Goal: Information Seeking & Learning: Learn about a topic

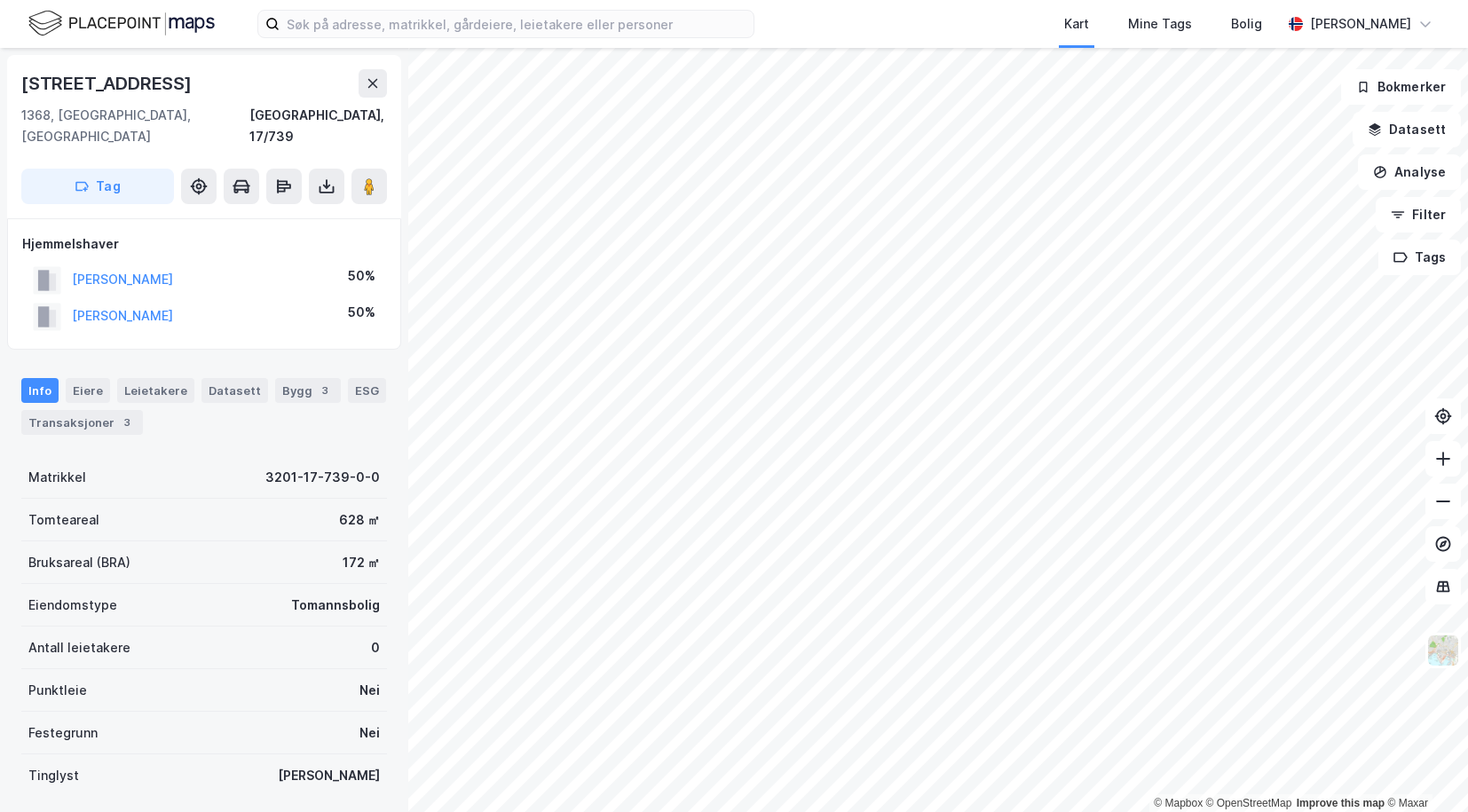
click at [561, 41] on div "Kart Mine Tags Bolig [PERSON_NAME]" at bounding box center [734, 24] width 1468 height 48
click at [528, 27] on input at bounding box center [516, 24] width 474 height 27
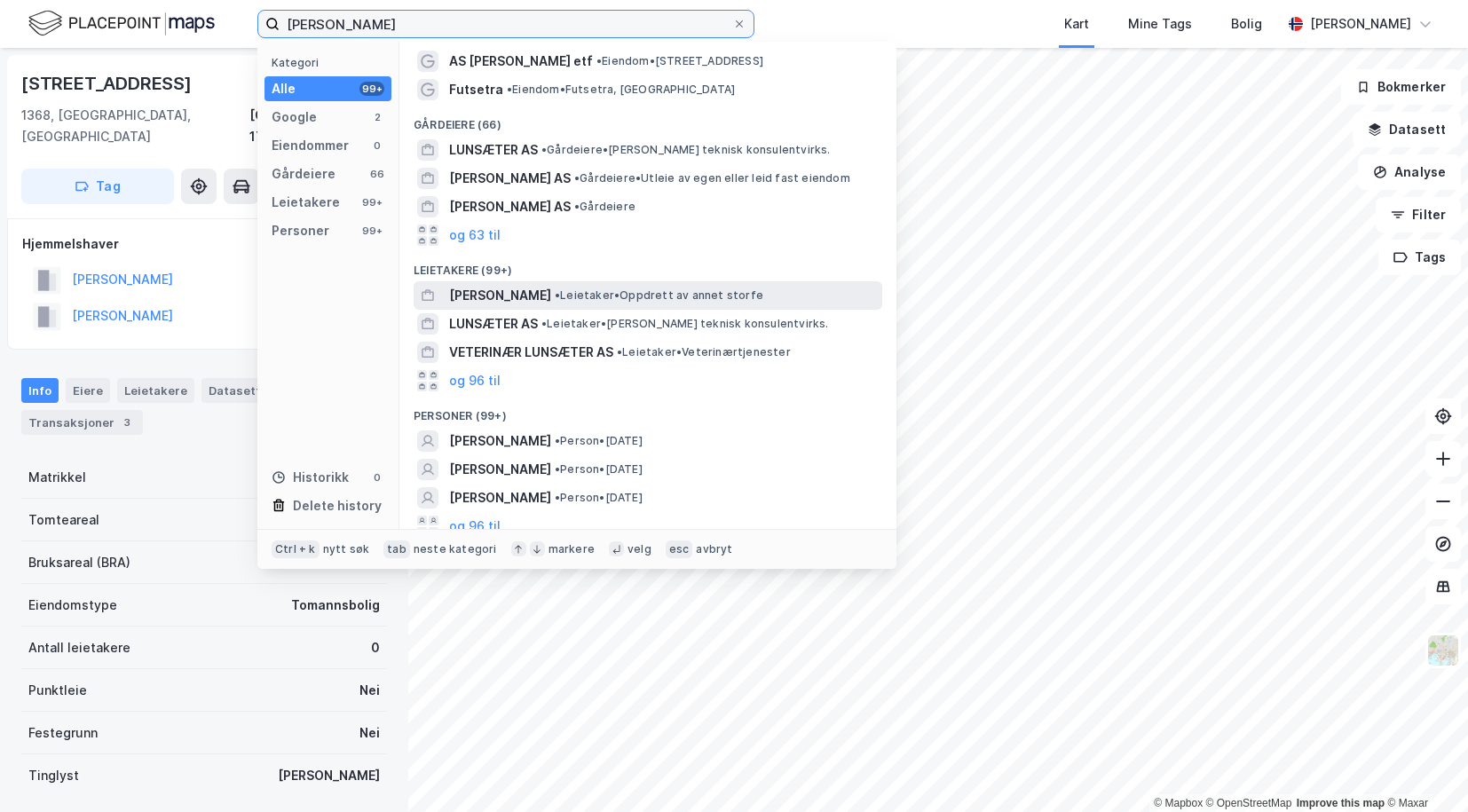
scroll to position [38, 0]
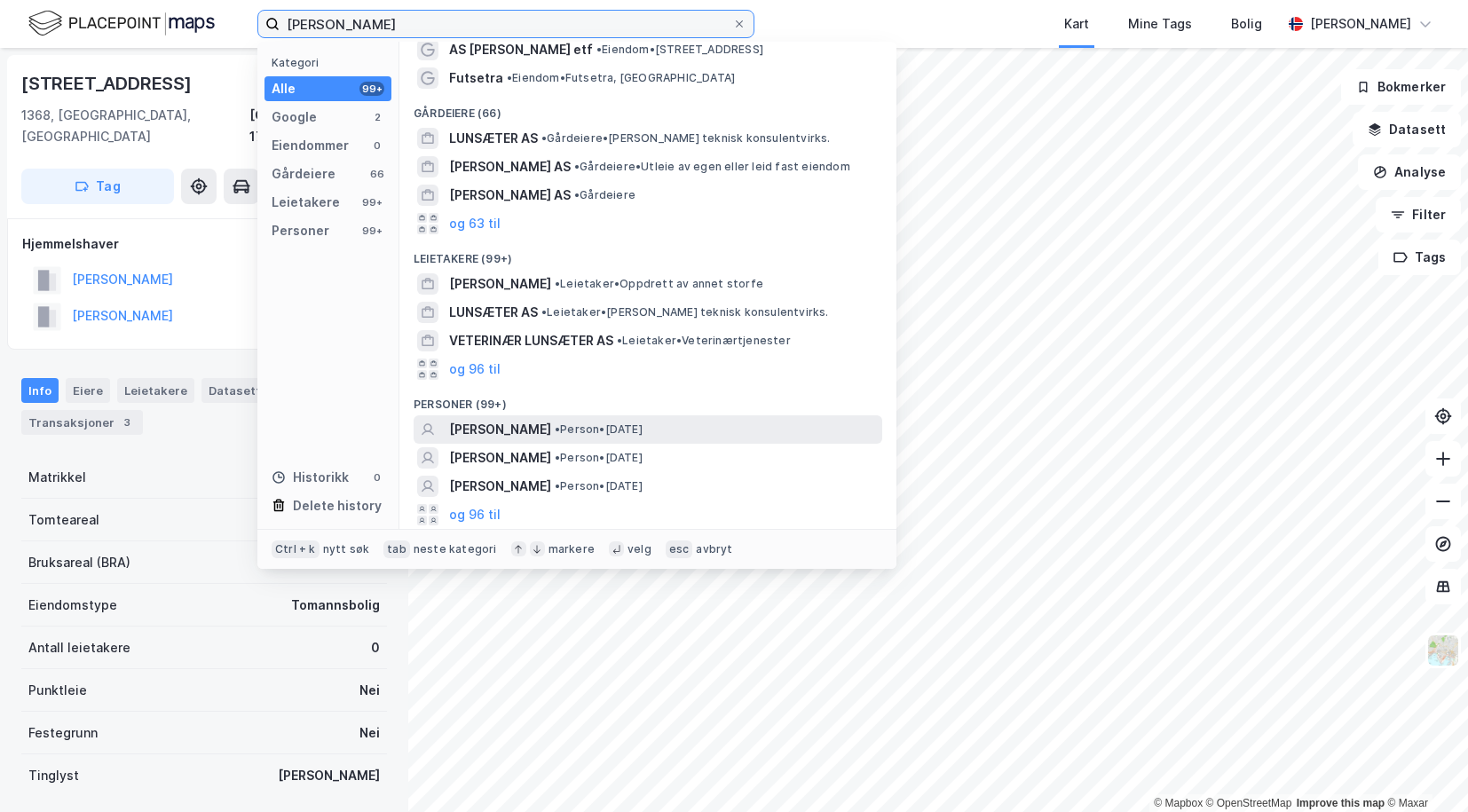
type input "einar futsæter"
click at [504, 427] on span "[PERSON_NAME]" at bounding box center [500, 429] width 102 height 21
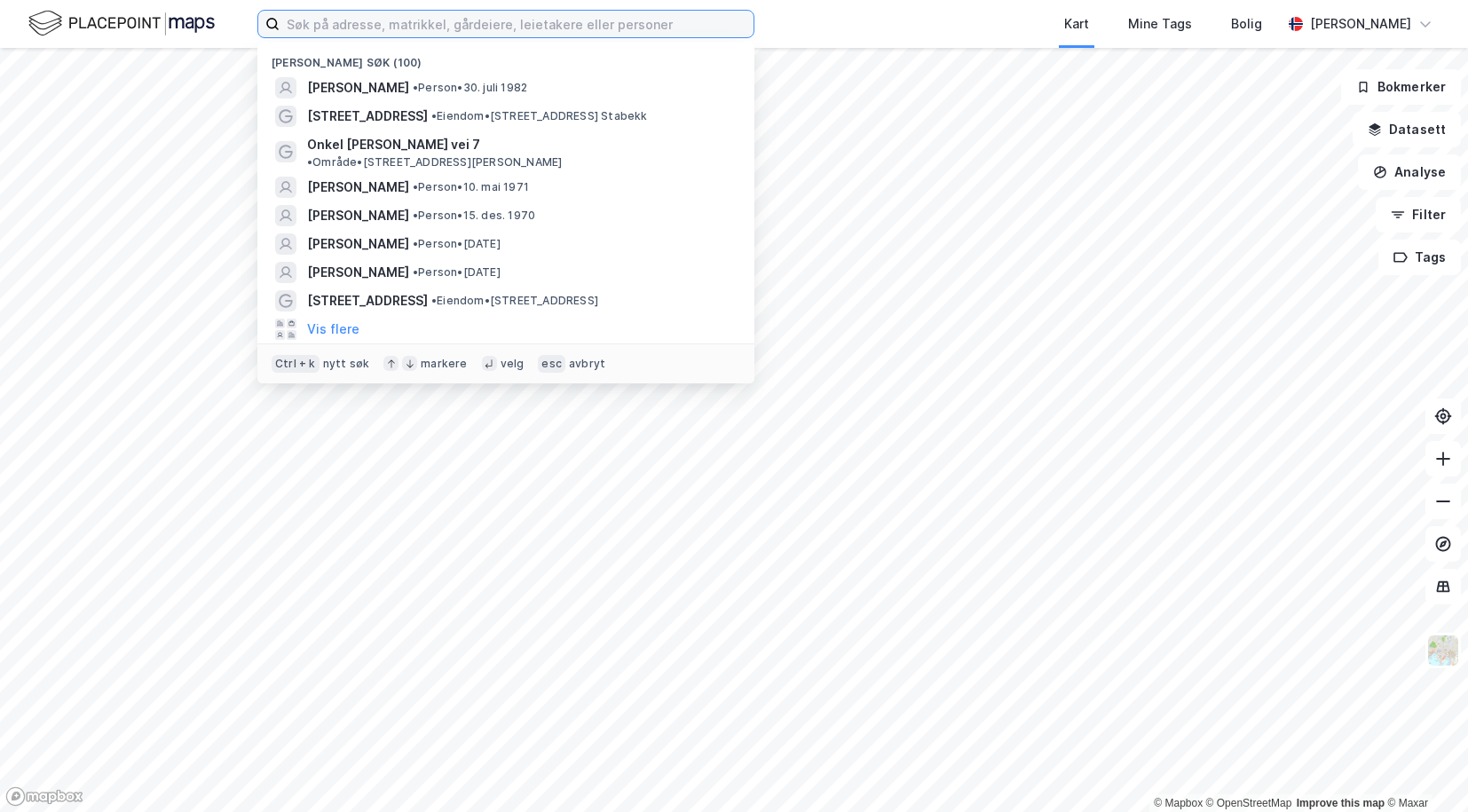
click at [352, 26] on input at bounding box center [516, 24] width 474 height 27
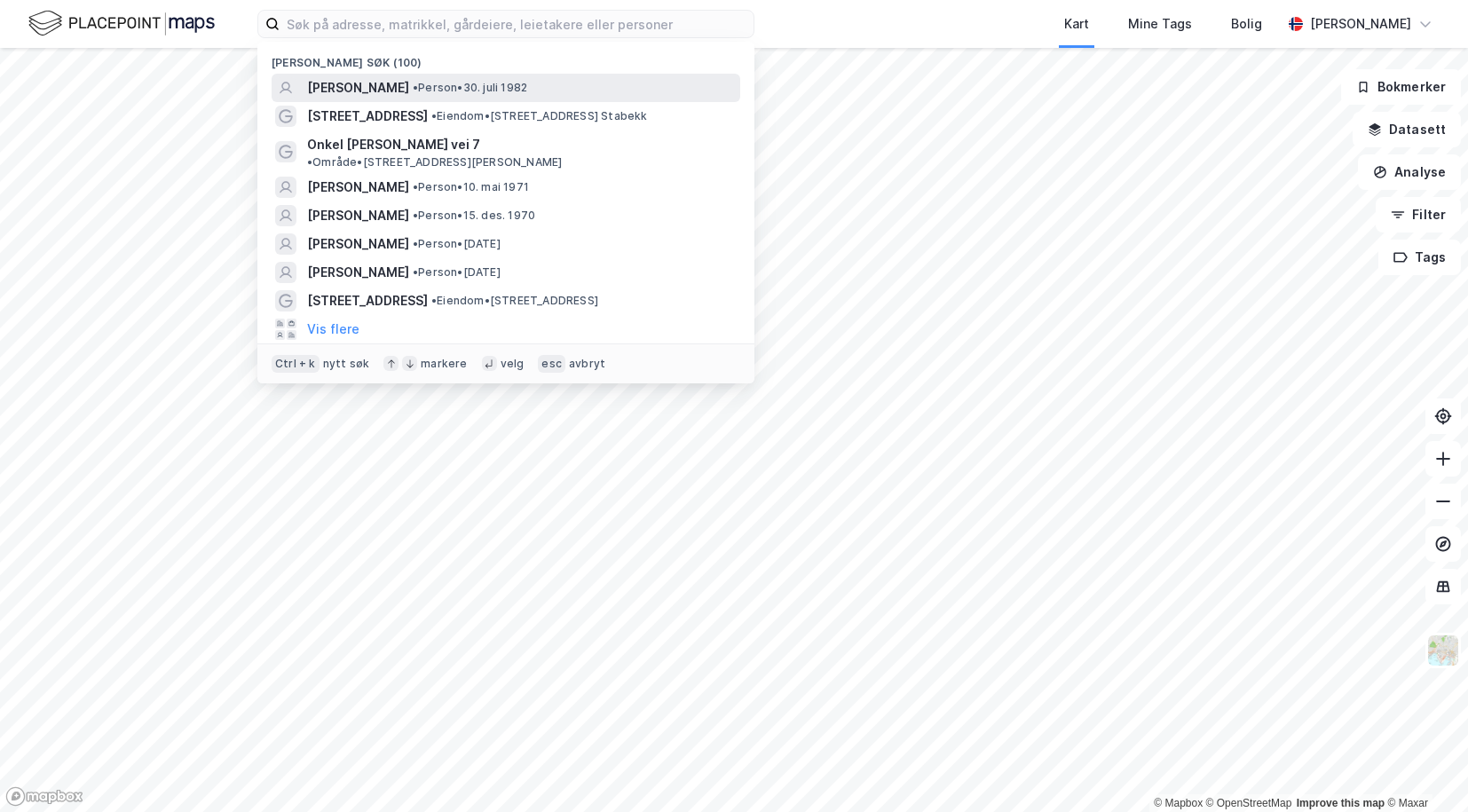
click at [360, 85] on span "[PERSON_NAME]" at bounding box center [358, 88] width 102 height 21
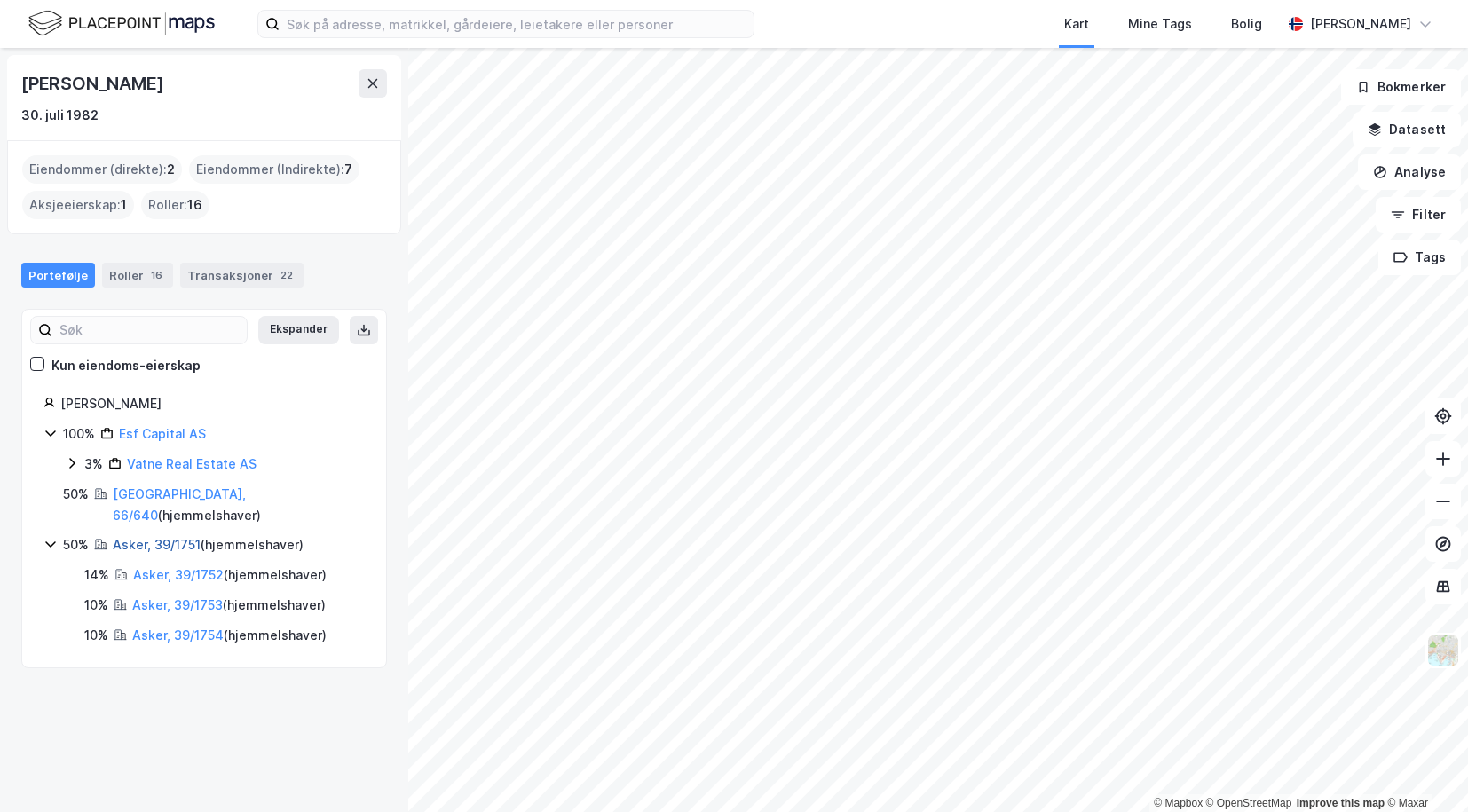
click at [137, 537] on link "Asker, 39/1751" at bounding box center [156, 544] width 87 height 15
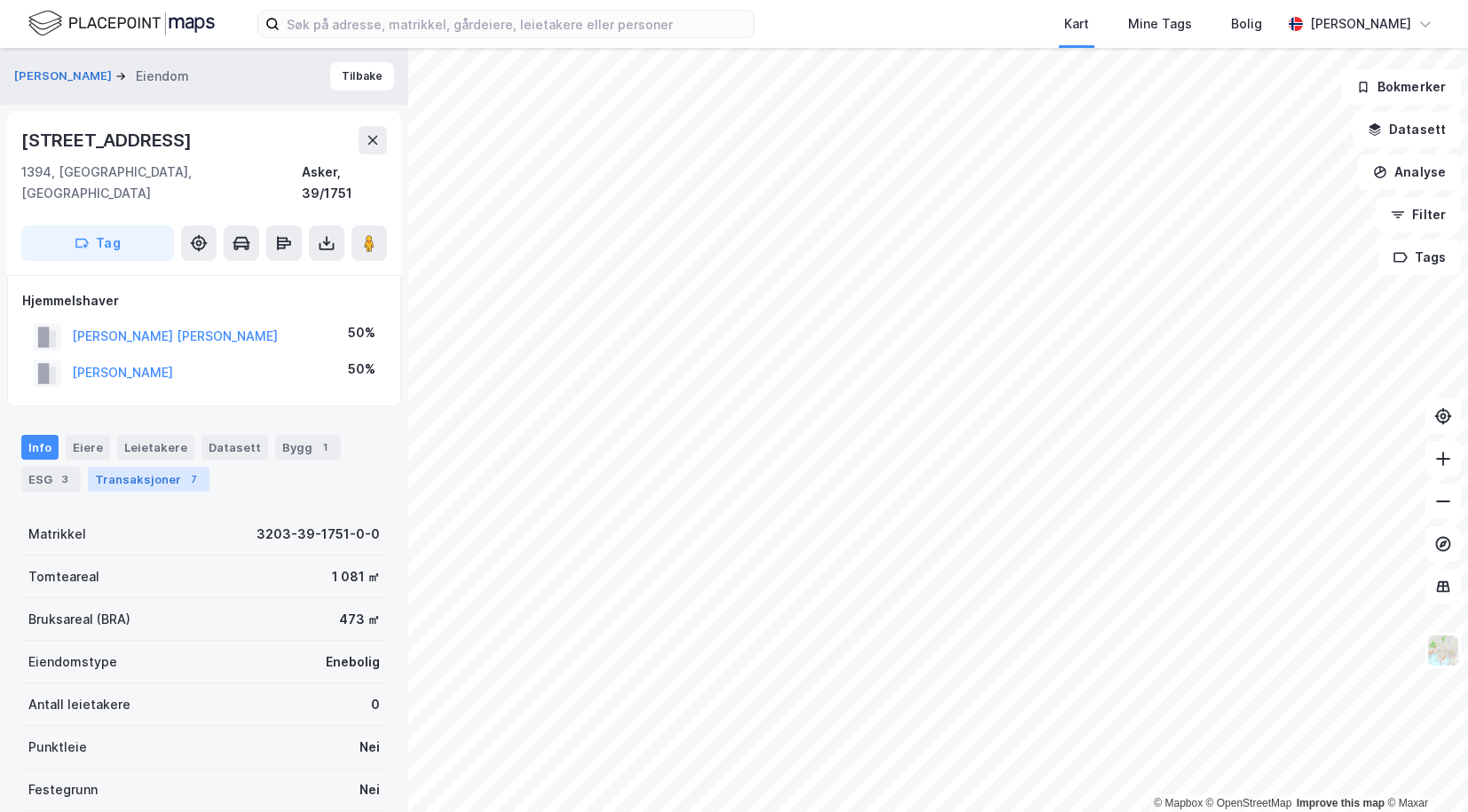
click at [176, 467] on div "Transaksjoner 7" at bounding box center [148, 479] width 121 height 25
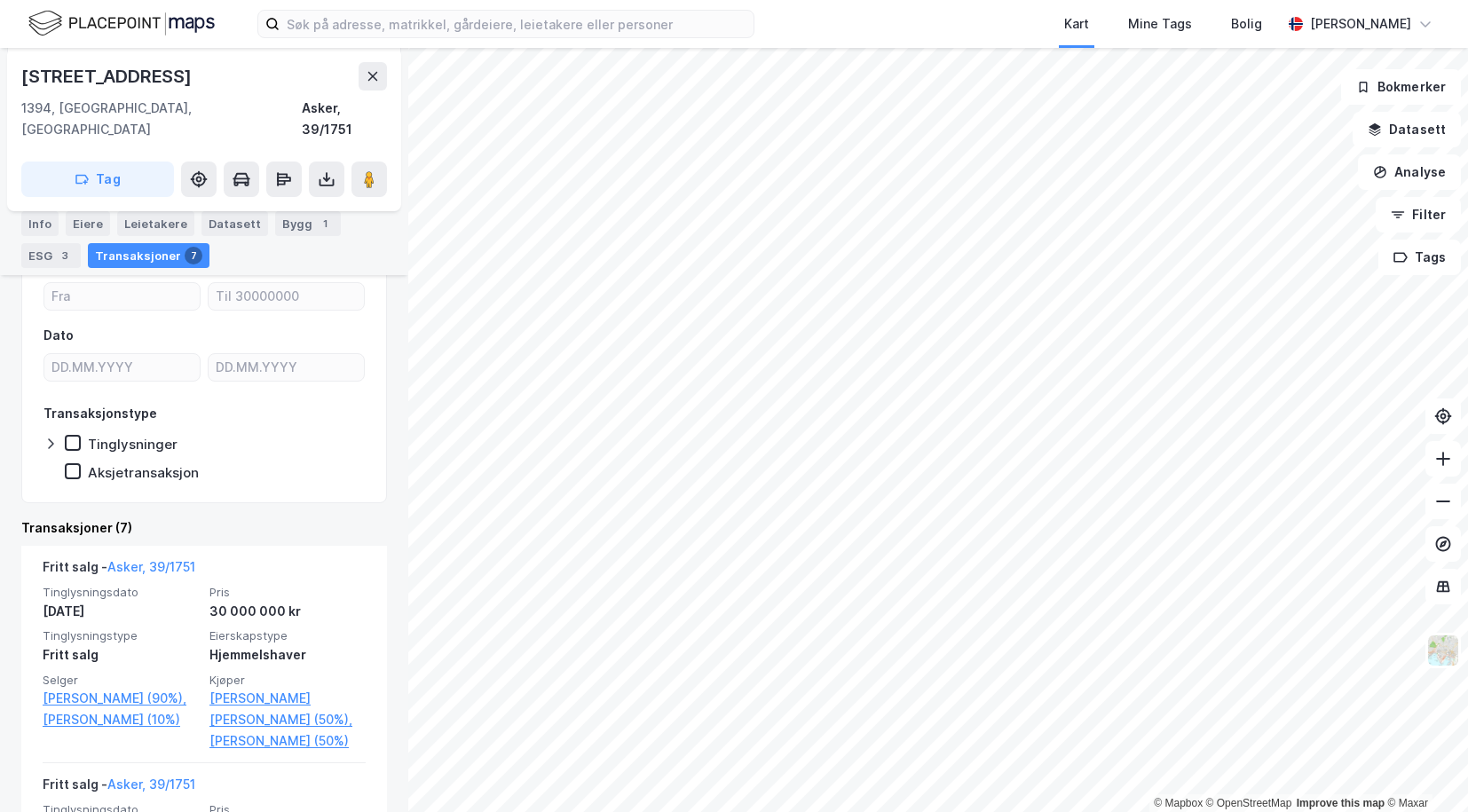
scroll to position [367, 0]
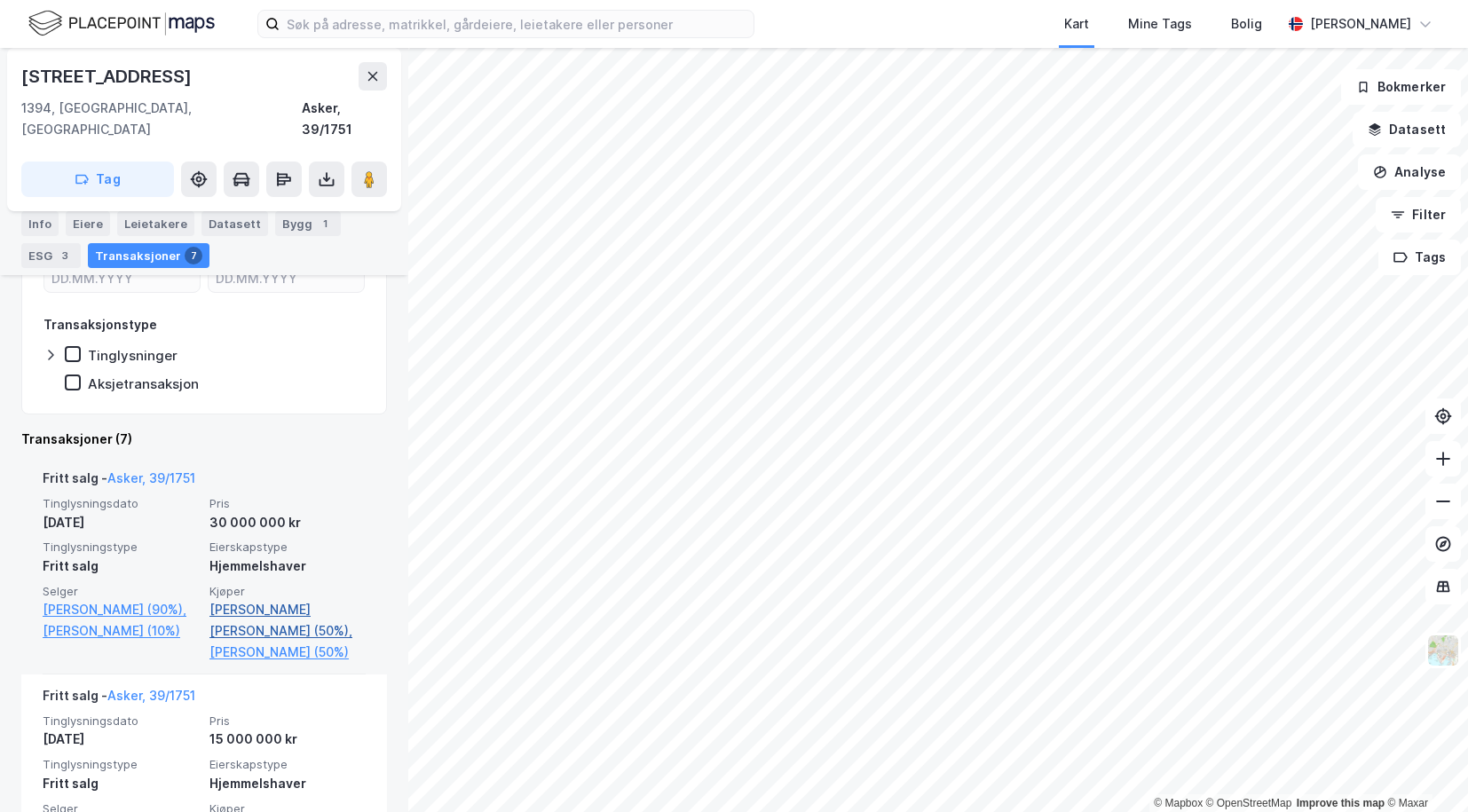
click at [254, 599] on link "[PERSON_NAME] [PERSON_NAME] (50%)," at bounding box center [287, 620] width 156 height 43
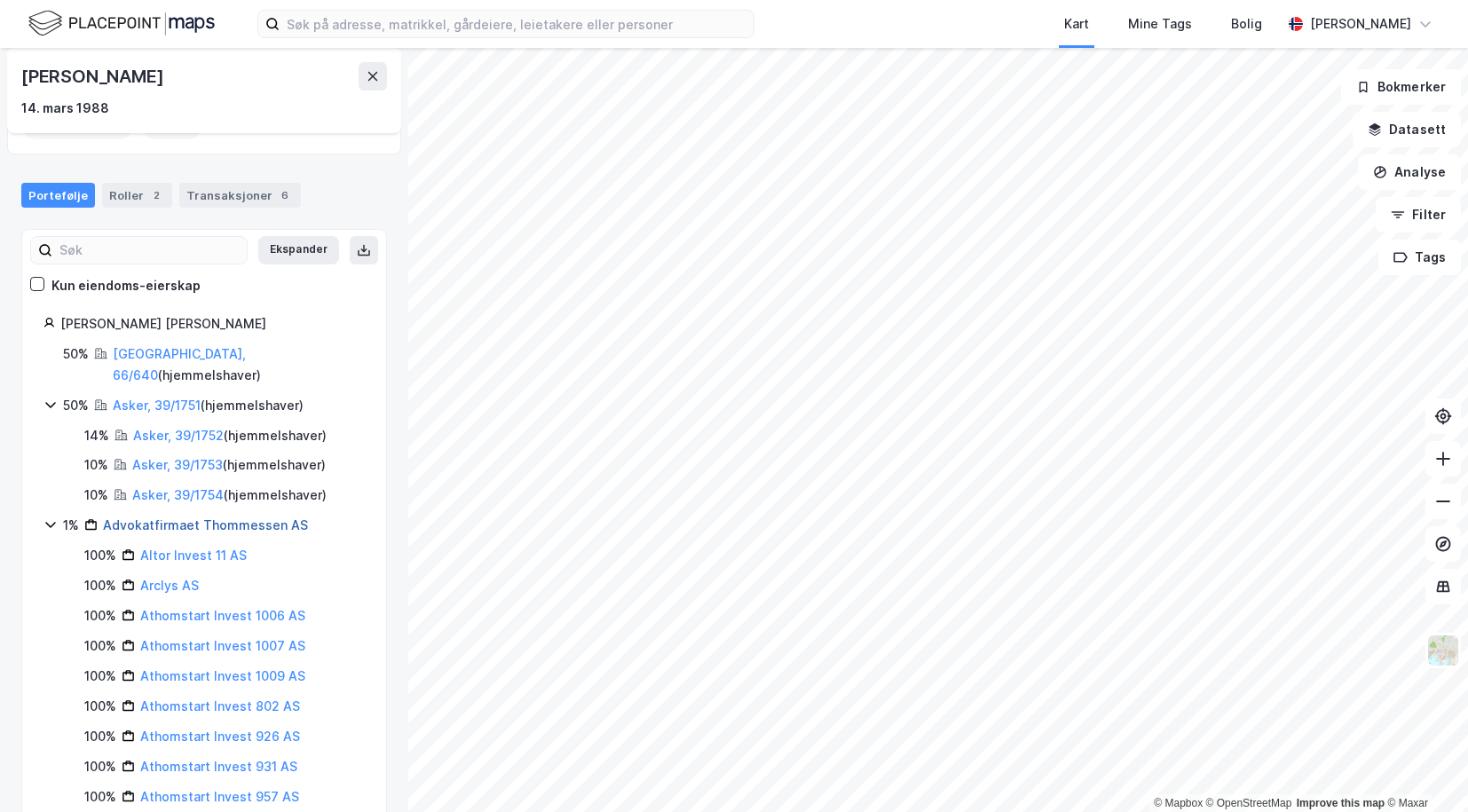
scroll to position [136, 0]
click at [140, 356] on link "[GEOGRAPHIC_DATA], 66/640" at bounding box center [178, 365] width 133 height 37
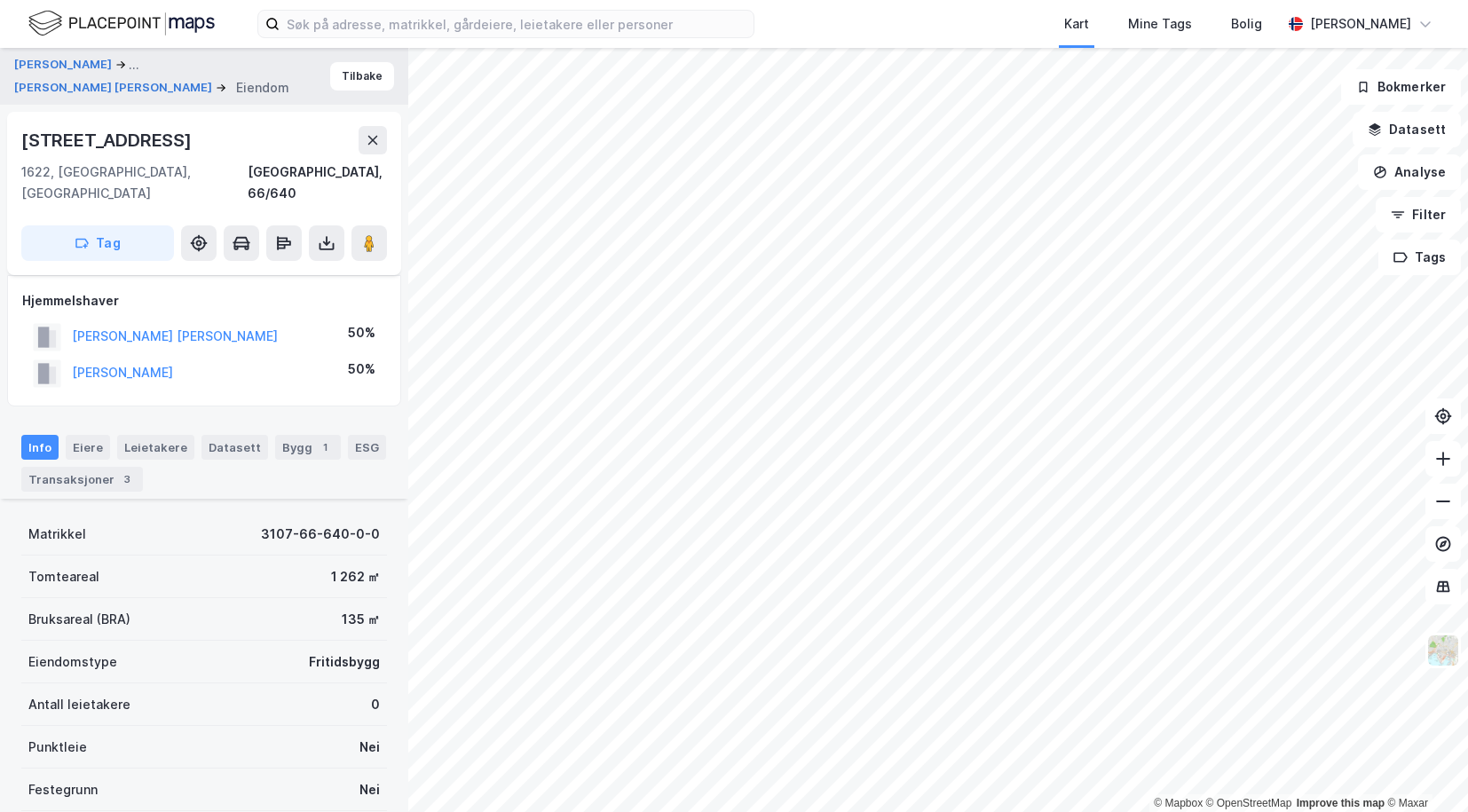
scroll to position [228, 0]
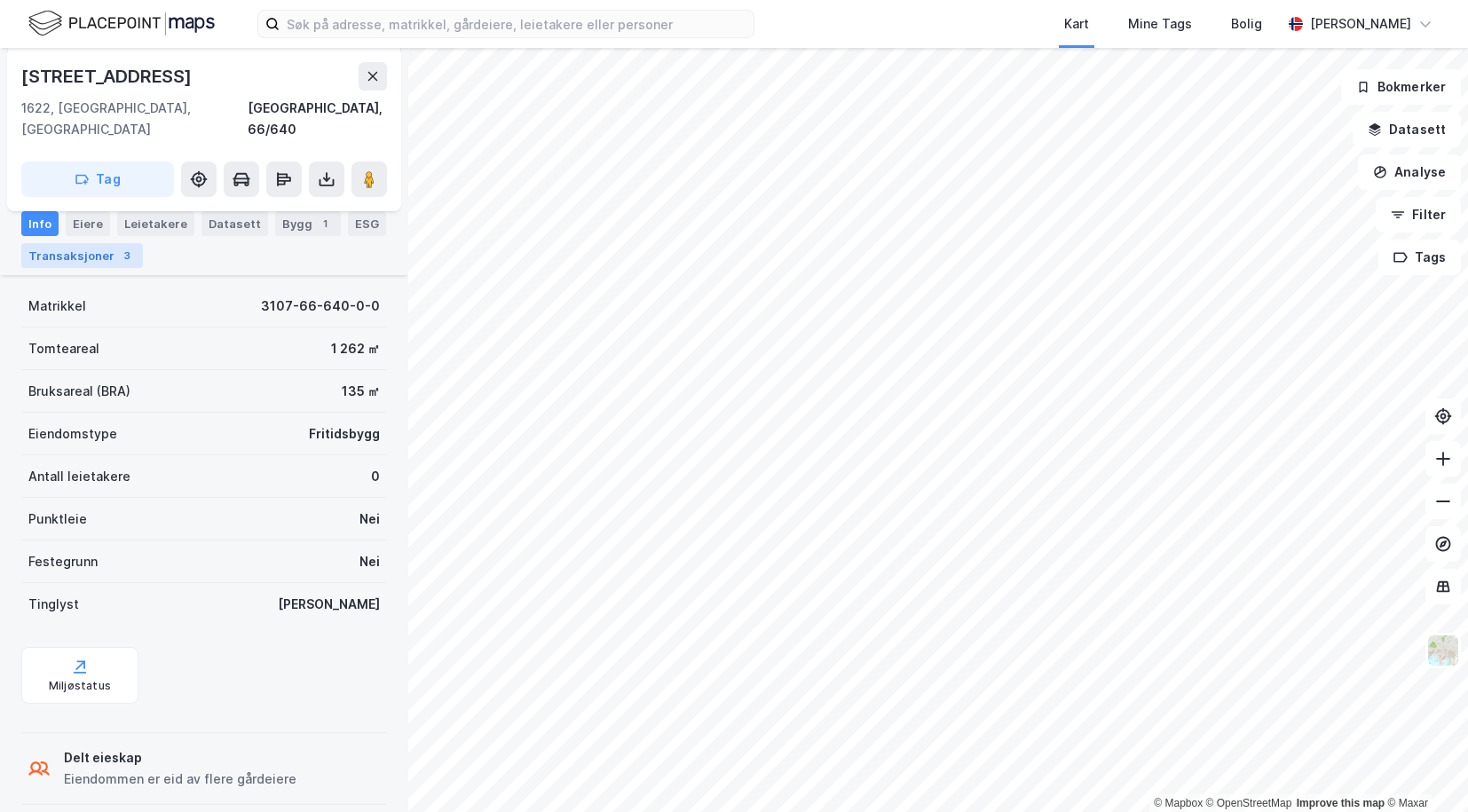
click at [92, 256] on div "Transaksjoner 3" at bounding box center [82, 256] width 121 height 25
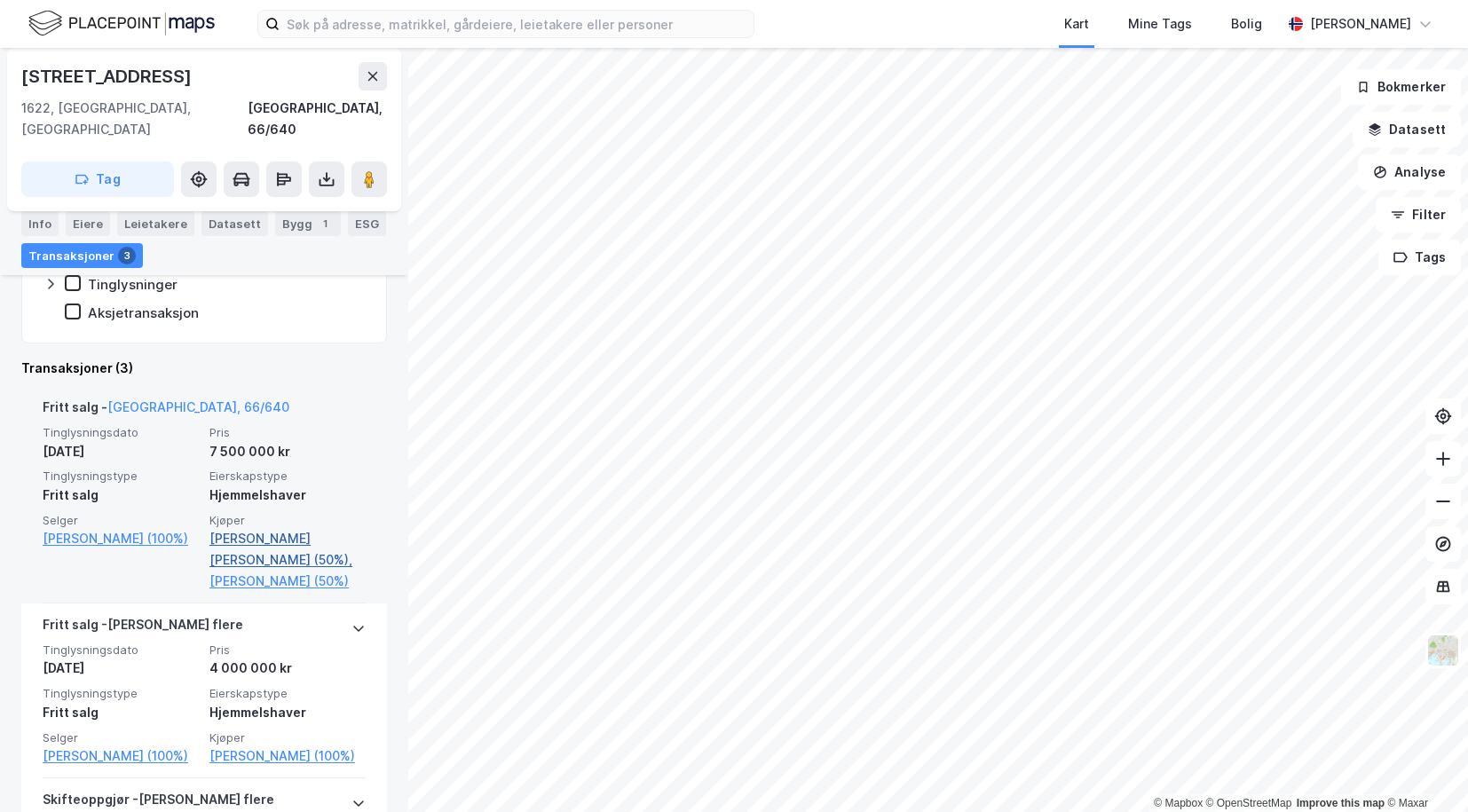
scroll to position [406, 0]
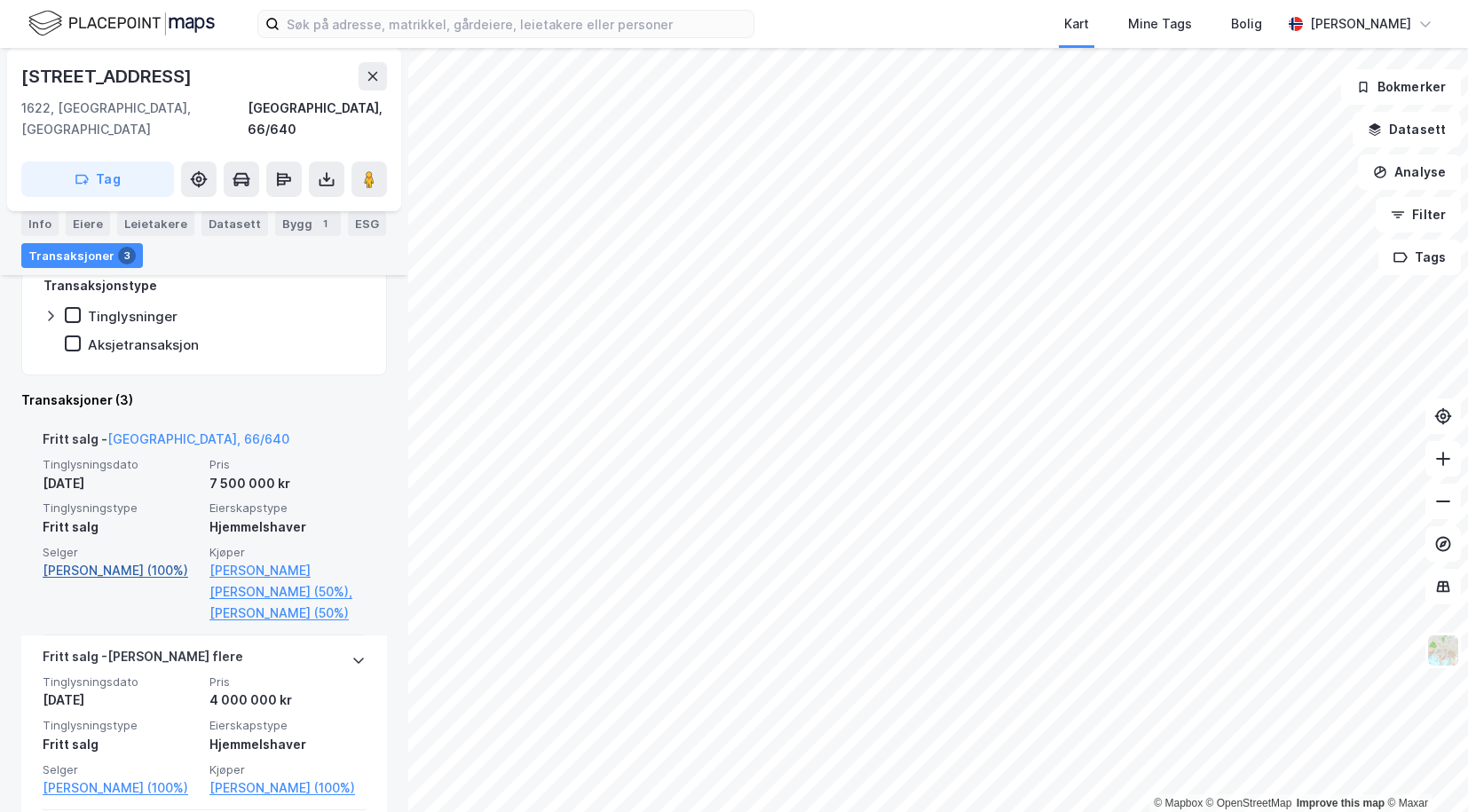
click at [83, 560] on link "[PERSON_NAME] (100%)" at bounding box center [120, 571] width 156 height 21
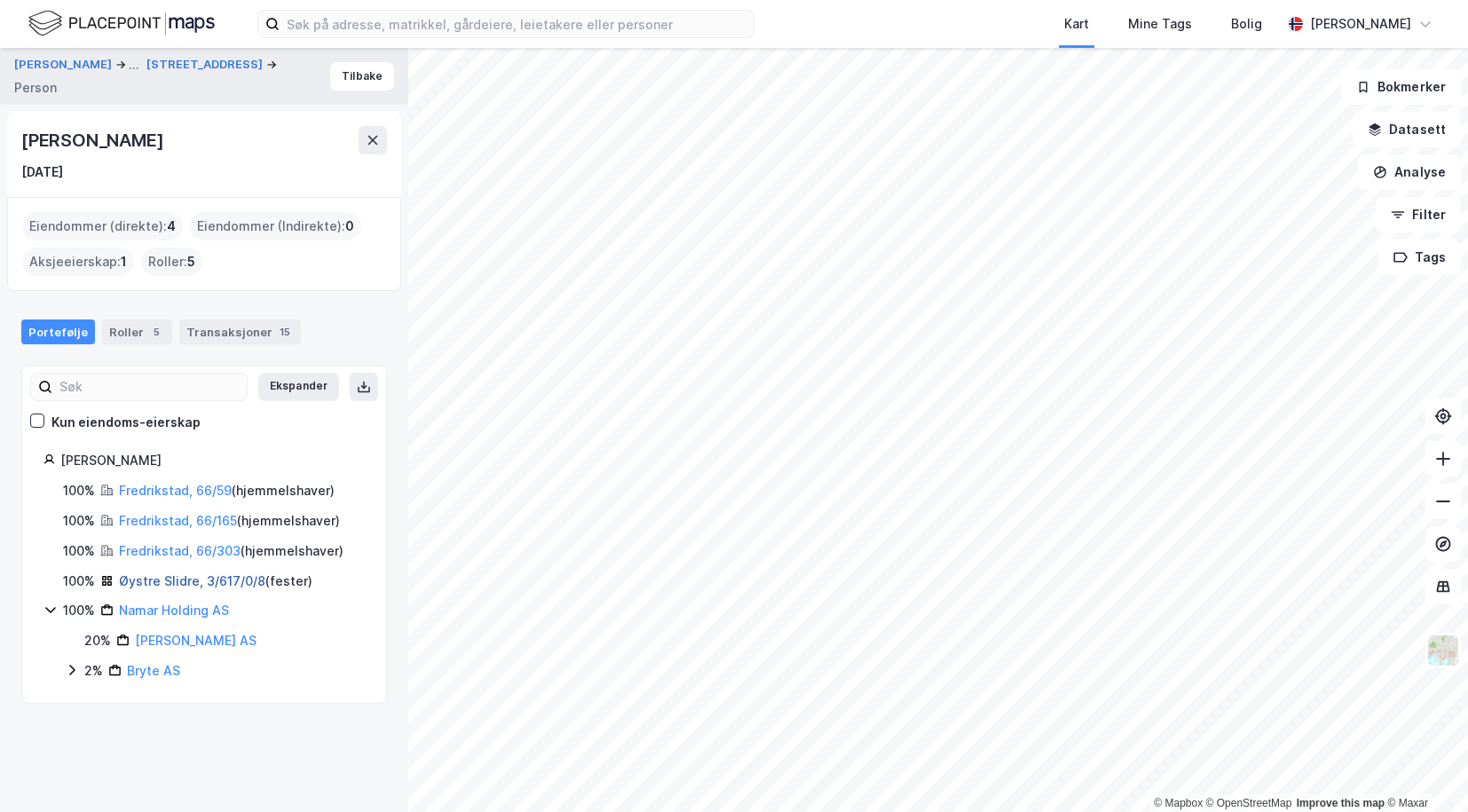
click at [161, 579] on link "Øystre Slidre, 3/617/0/8" at bounding box center [192, 581] width 146 height 15
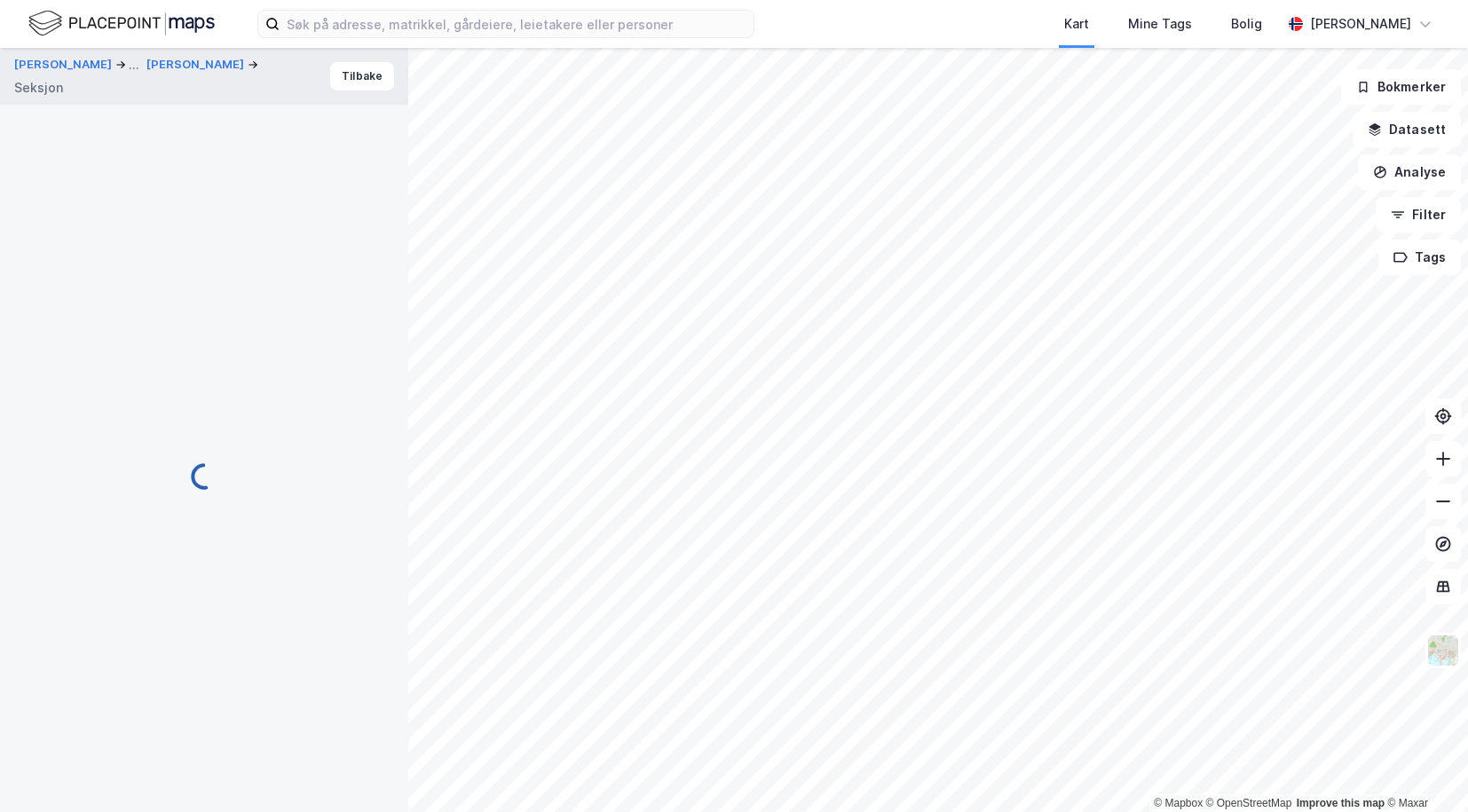
scroll to position [121, 0]
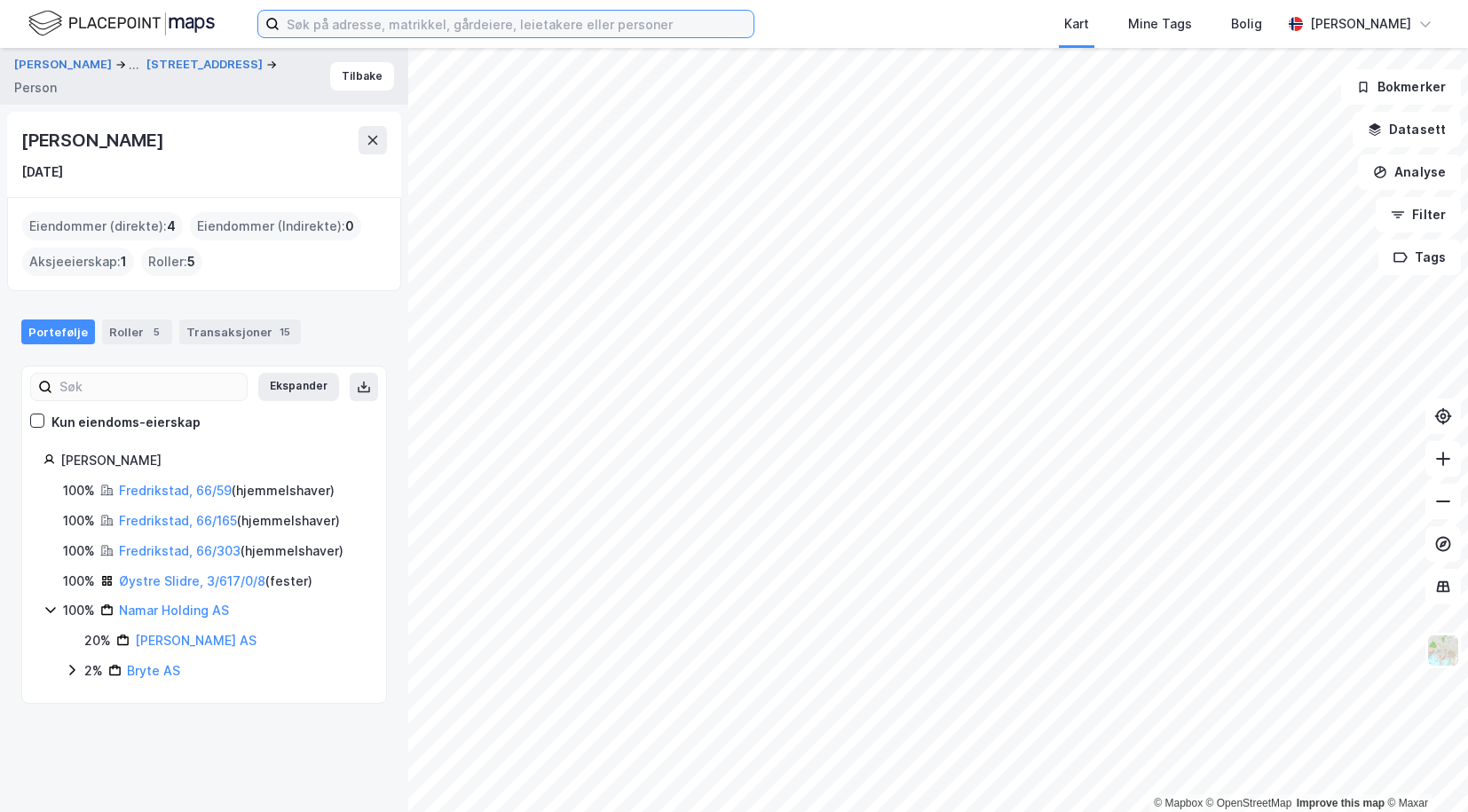
click at [458, 27] on input at bounding box center [516, 24] width 474 height 27
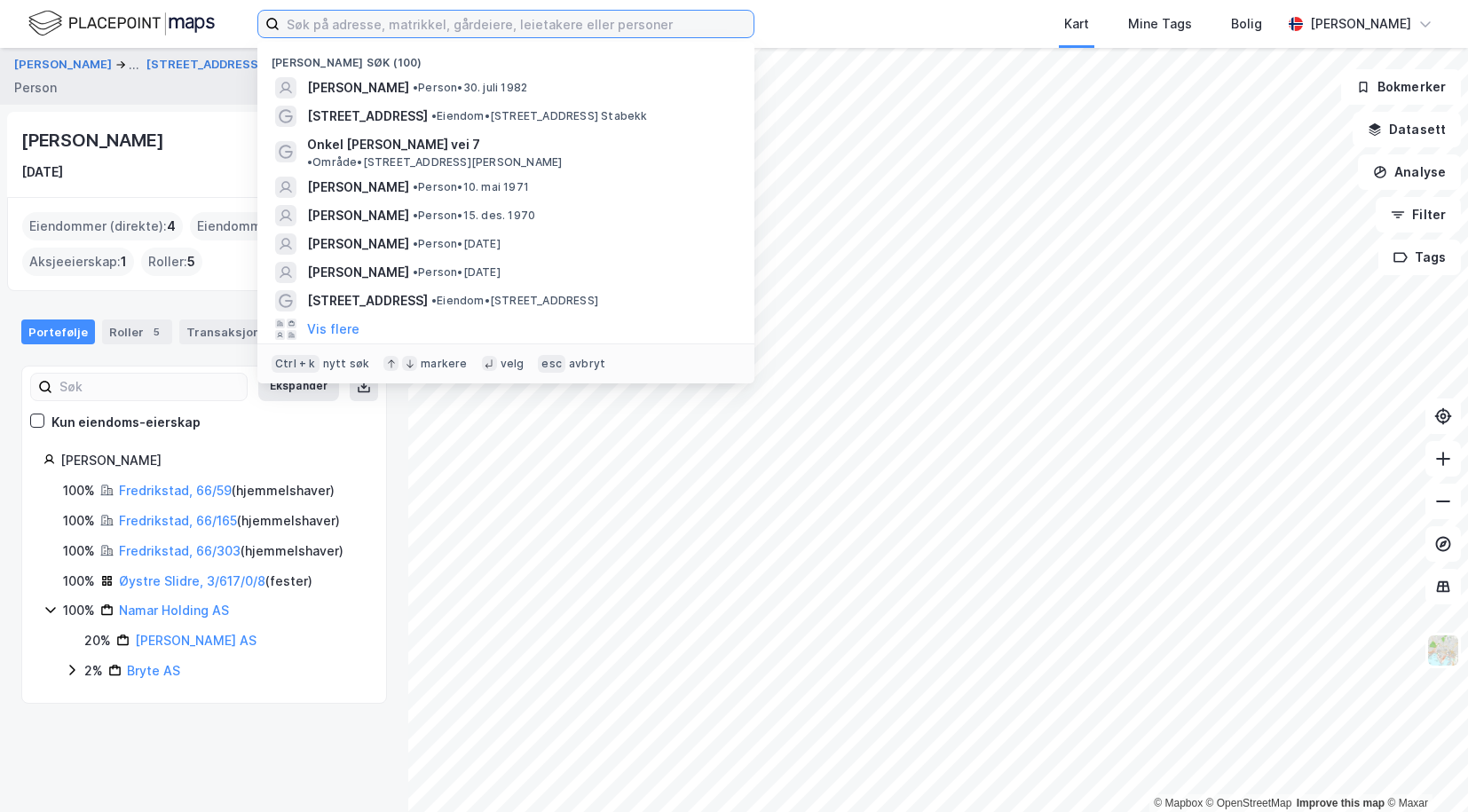
click at [414, 26] on input at bounding box center [516, 24] width 474 height 27
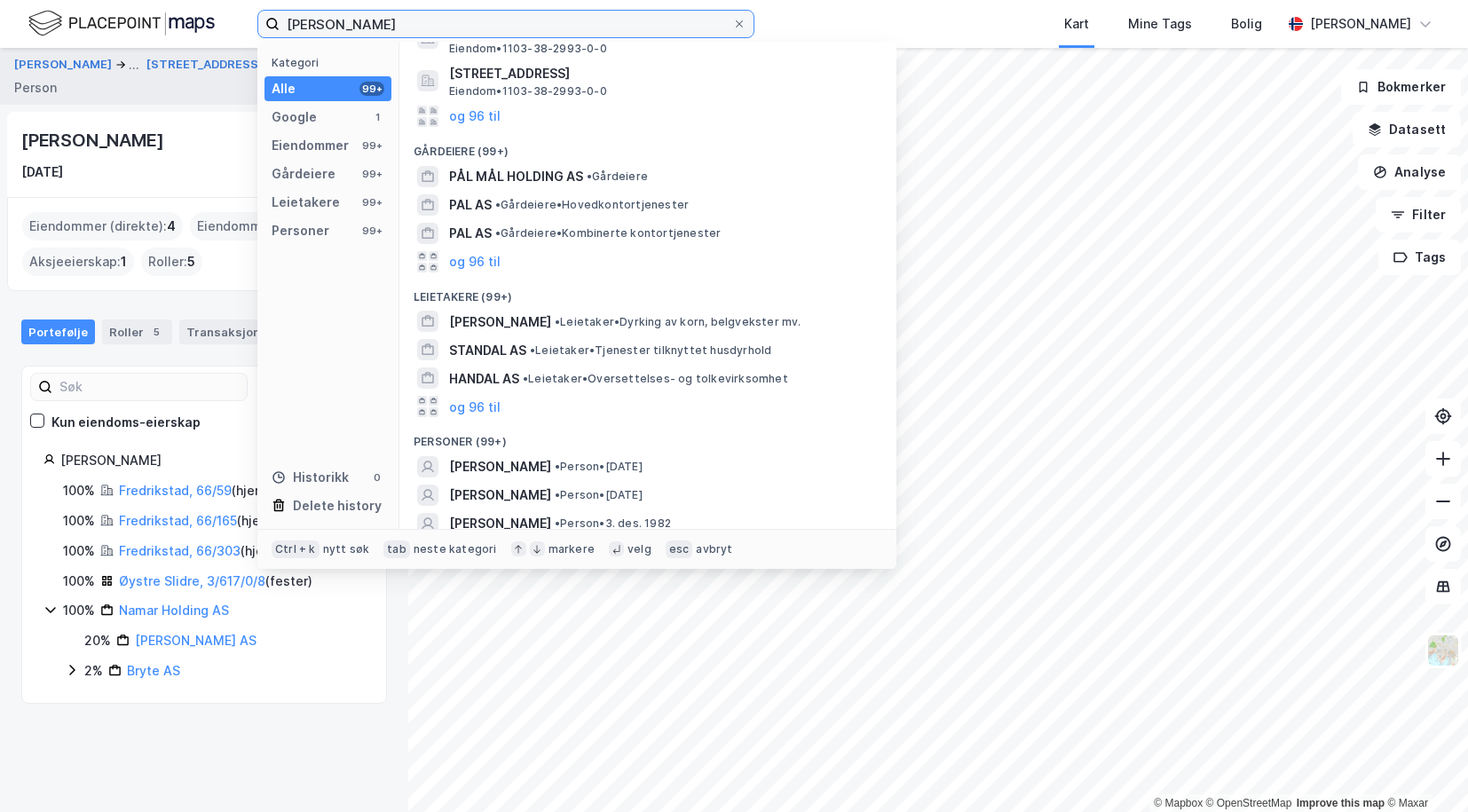
scroll to position [178, 0]
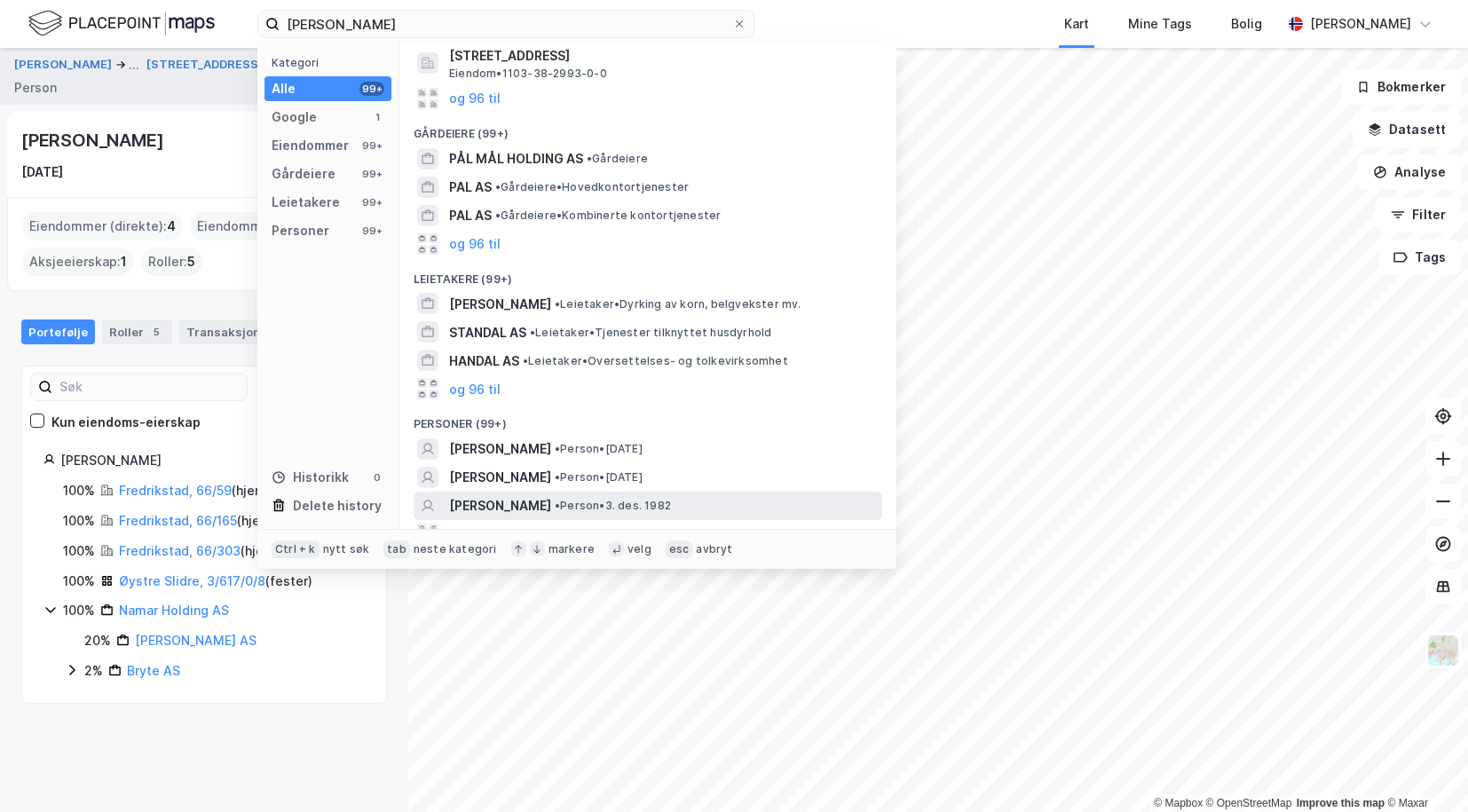
click at [494, 498] on span "[PERSON_NAME]" at bounding box center [500, 506] width 102 height 21
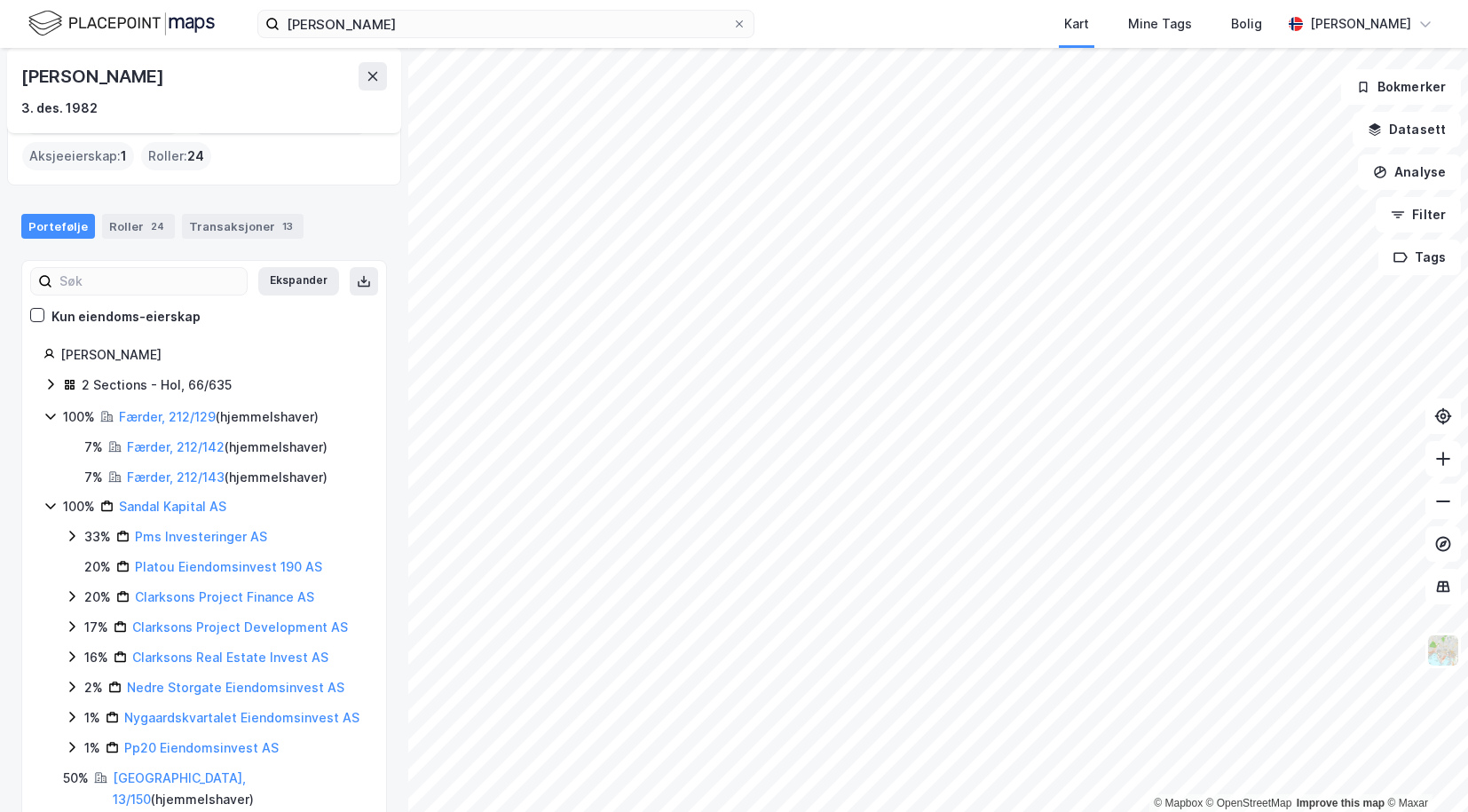
scroll to position [70, 0]
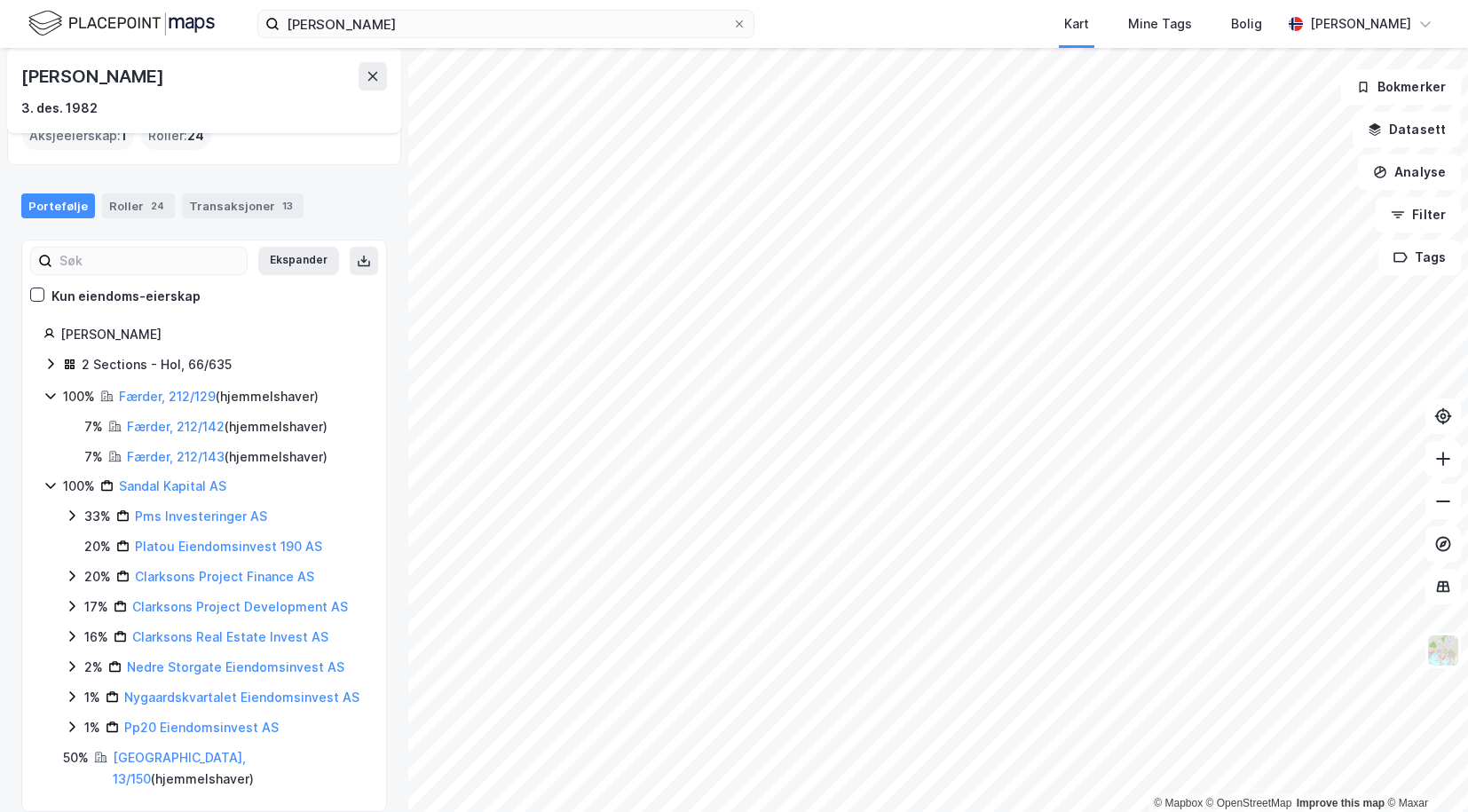
click at [51, 362] on icon at bounding box center [51, 364] width 14 height 14
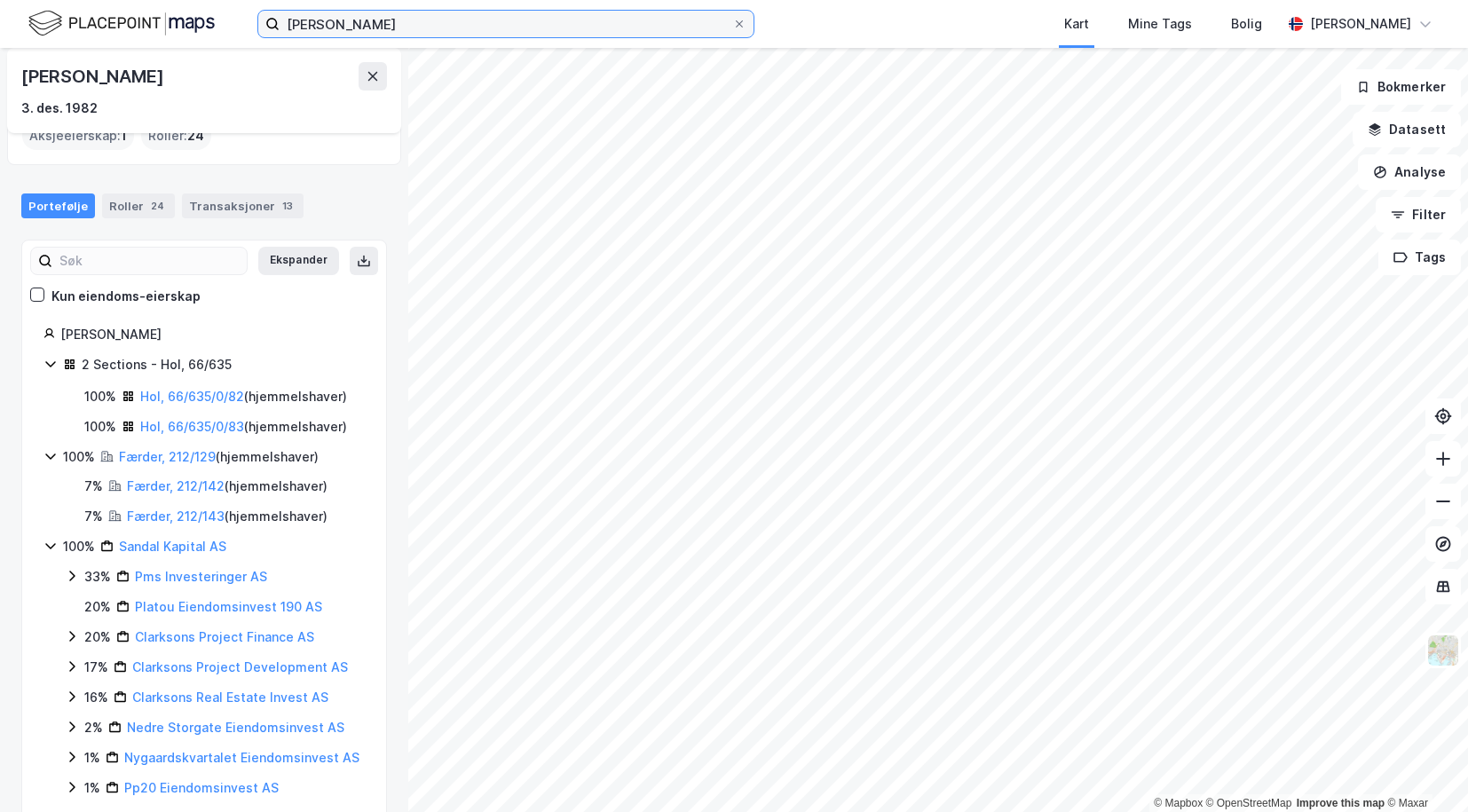
click at [386, 27] on input "[PERSON_NAME]" at bounding box center [505, 24] width 452 height 27
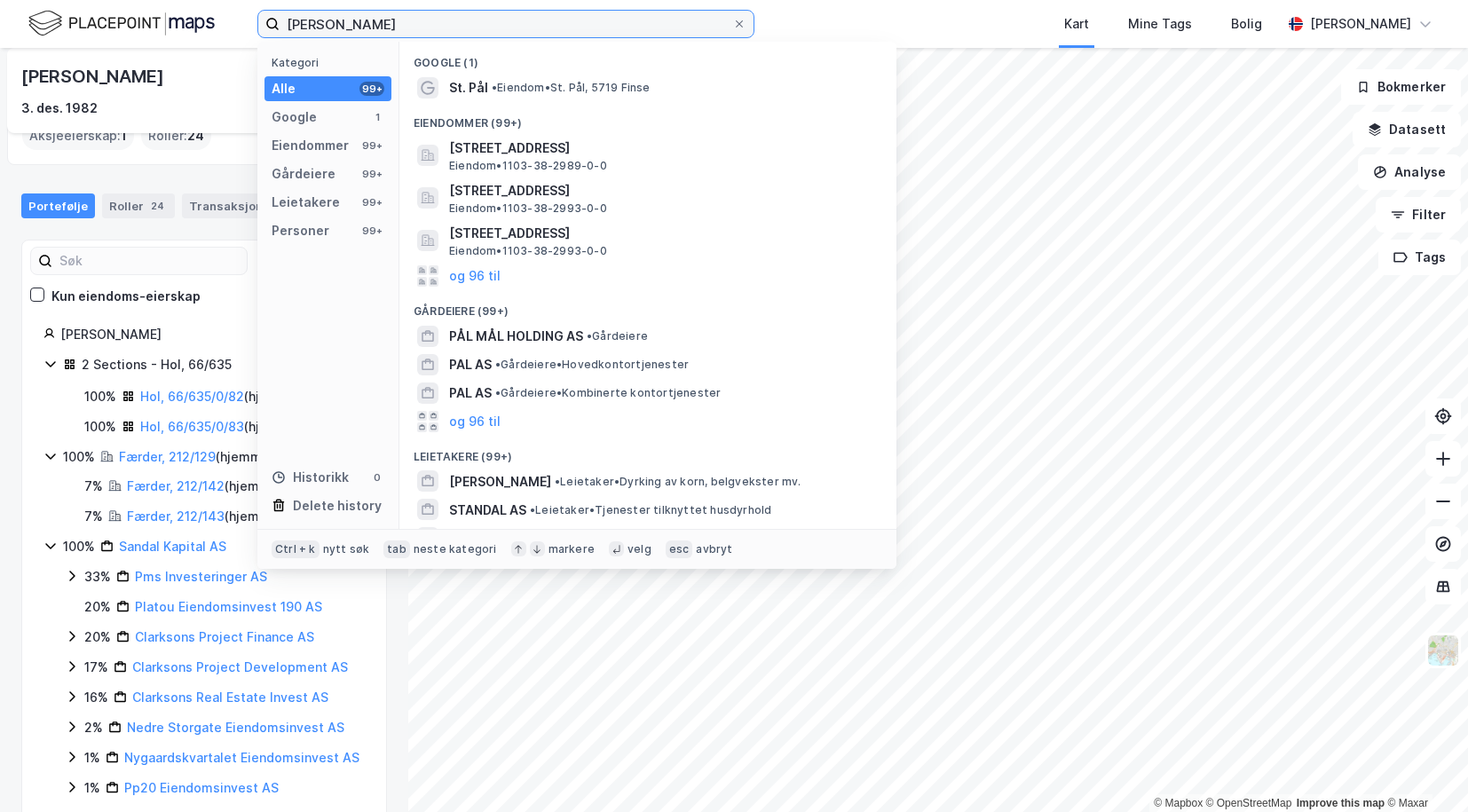
click at [386, 27] on input "[PERSON_NAME]" at bounding box center [505, 24] width 452 height 27
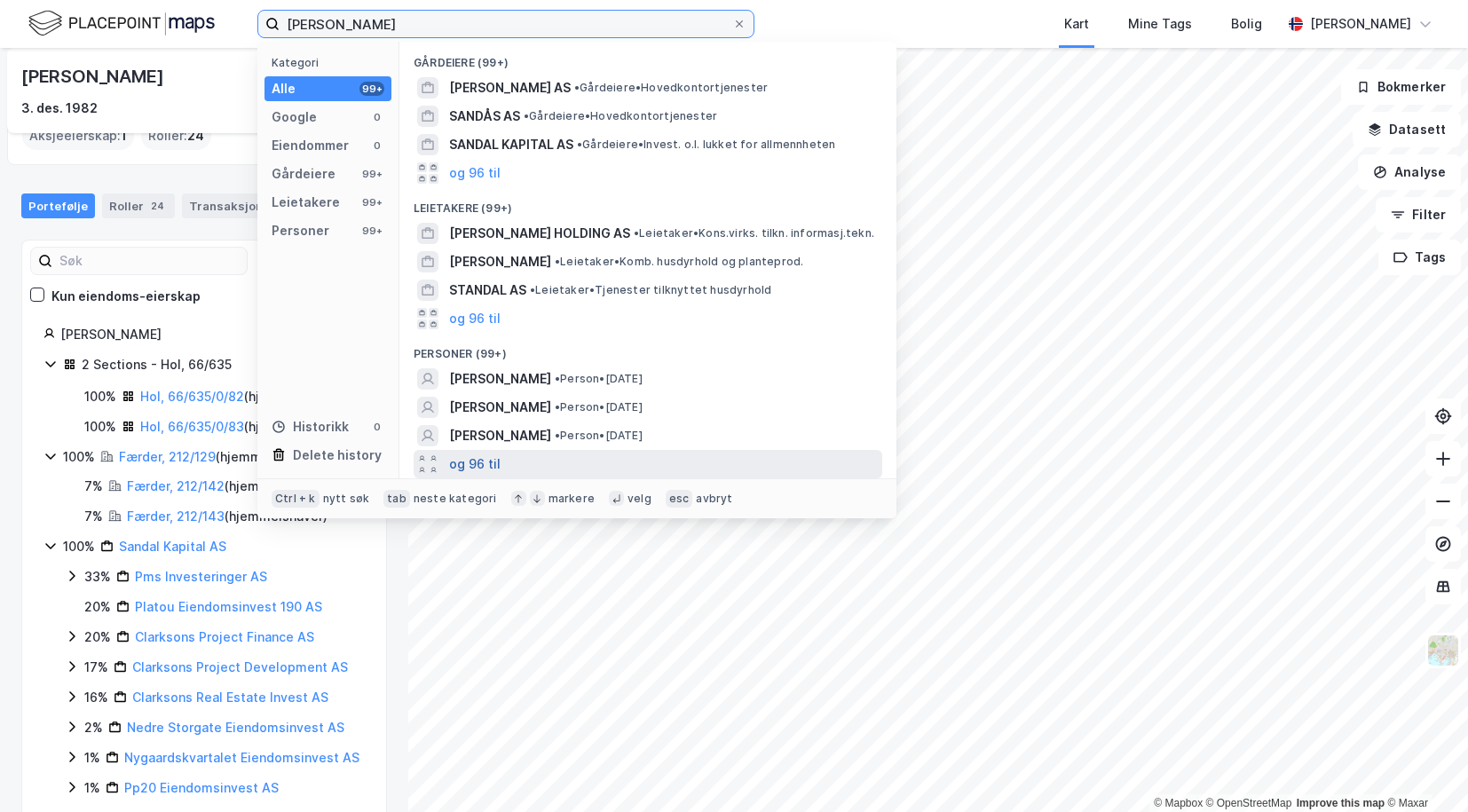
type input "[PERSON_NAME]"
click at [486, 455] on button "og 96 til" at bounding box center [475, 464] width 52 height 21
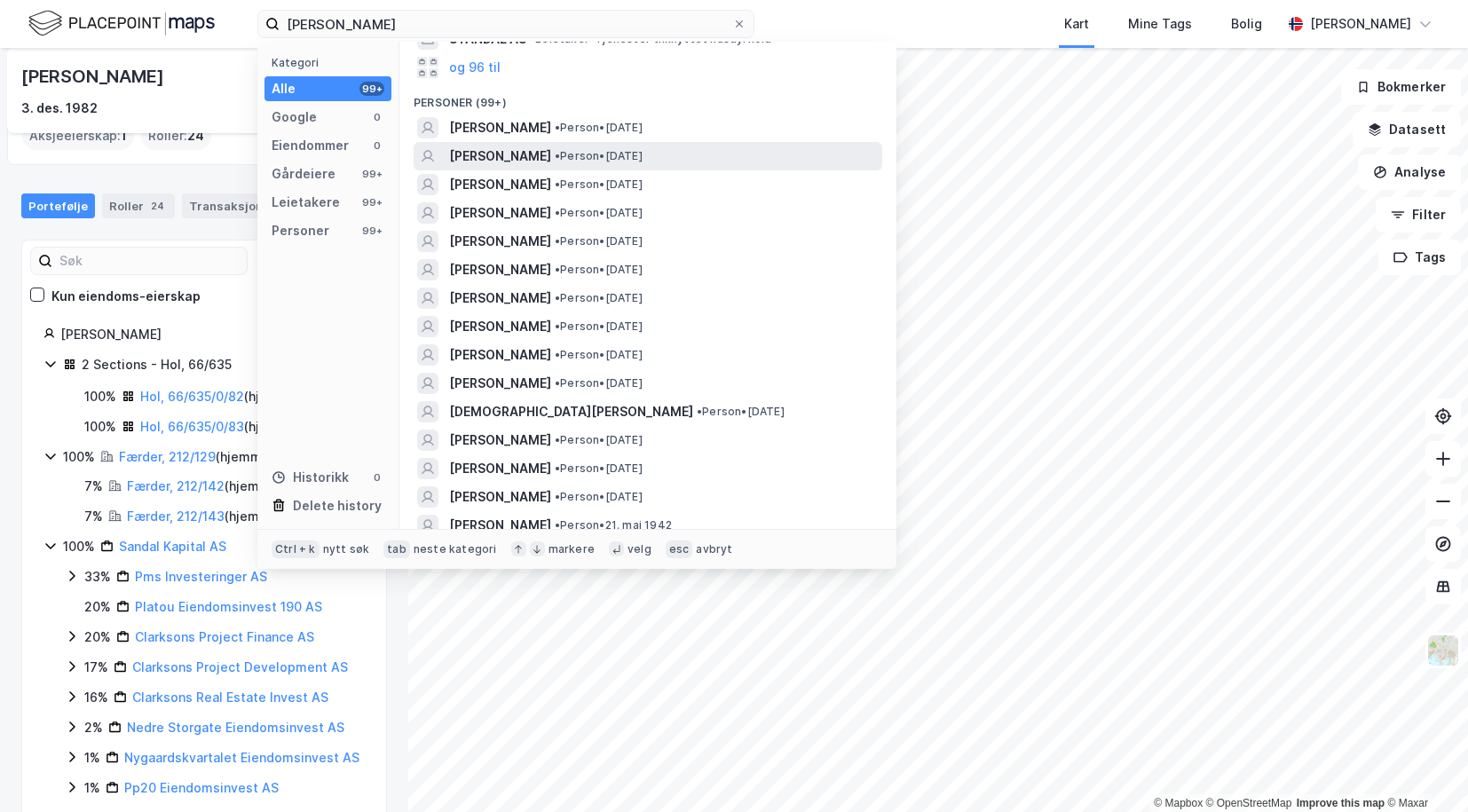
scroll to position [355, 0]
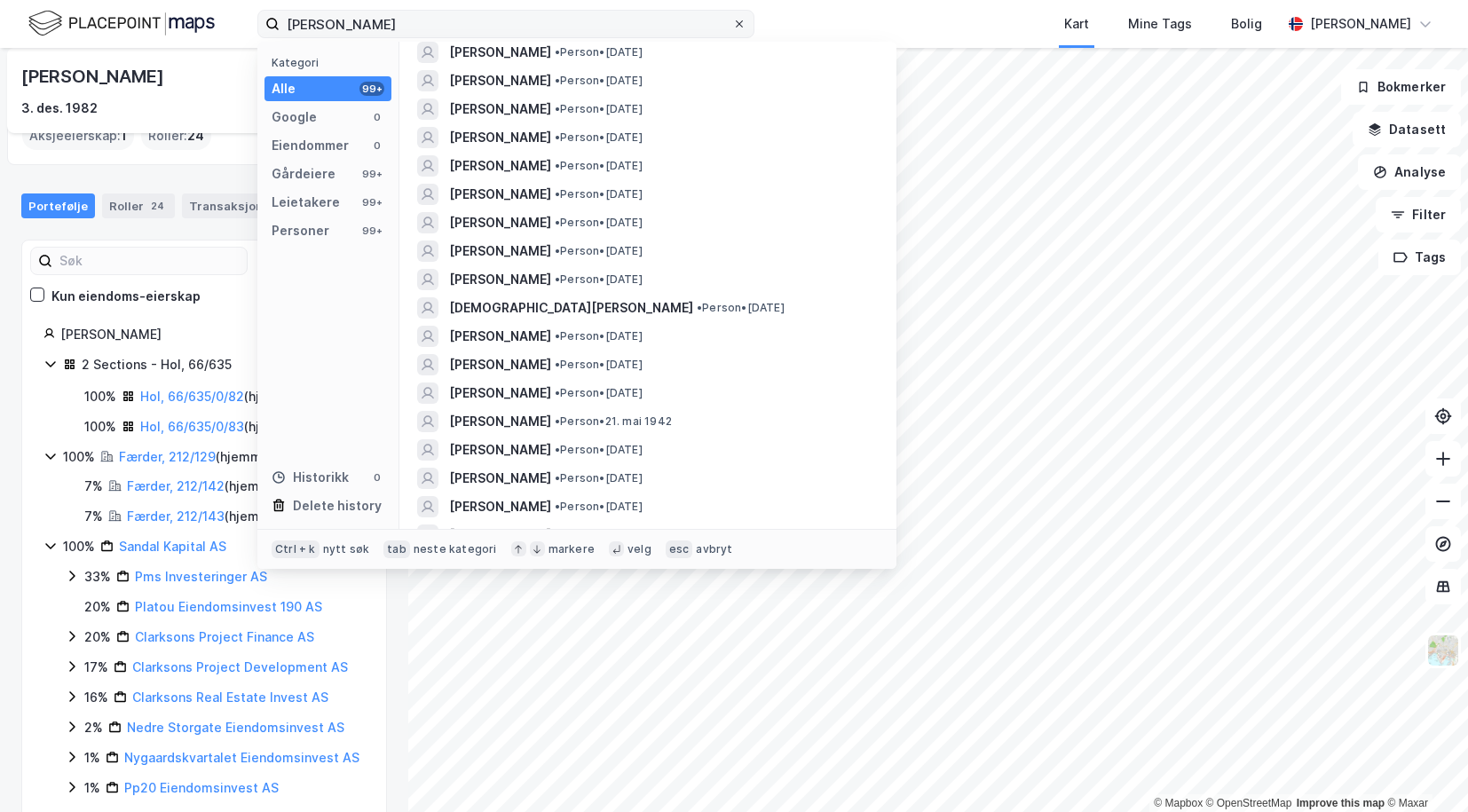
click at [742, 21] on icon at bounding box center [740, 24] width 7 height 7
click at [733, 21] on input "[PERSON_NAME]" at bounding box center [505, 24] width 452 height 27
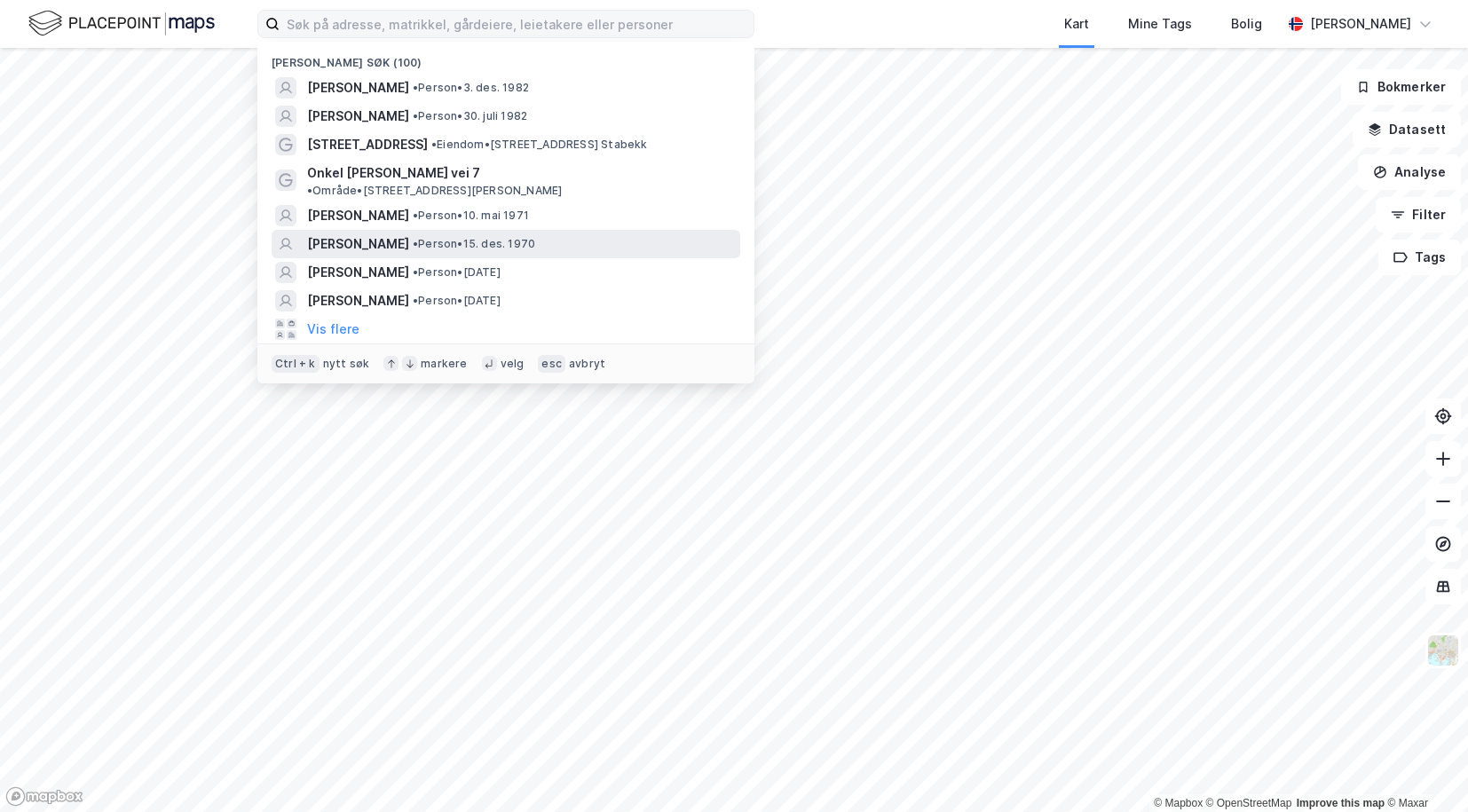
click at [319, 236] on span "[PERSON_NAME]" at bounding box center [358, 244] width 102 height 21
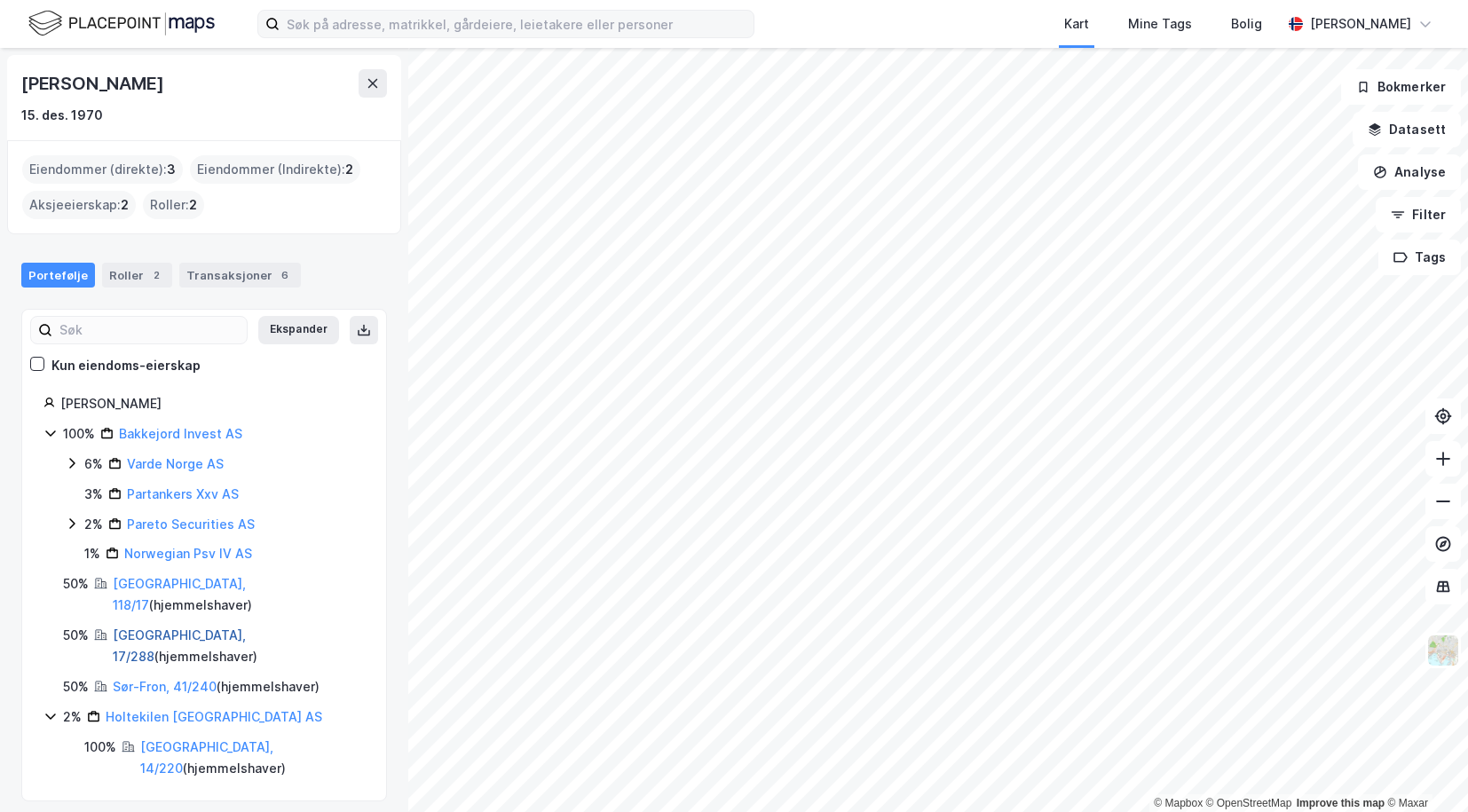
click at [143, 627] on link "[GEOGRAPHIC_DATA], 17/288" at bounding box center [178, 645] width 133 height 37
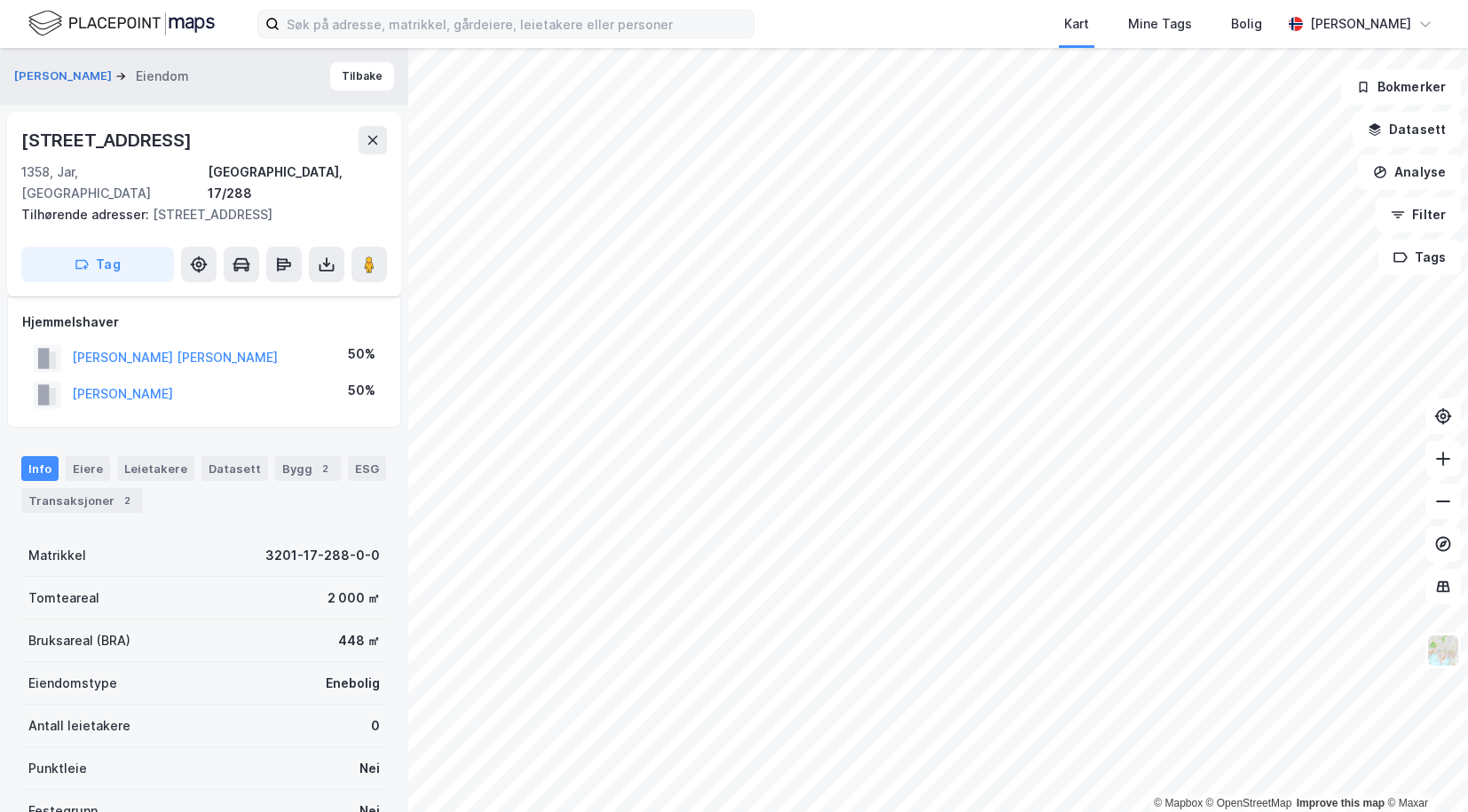
scroll to position [121, 0]
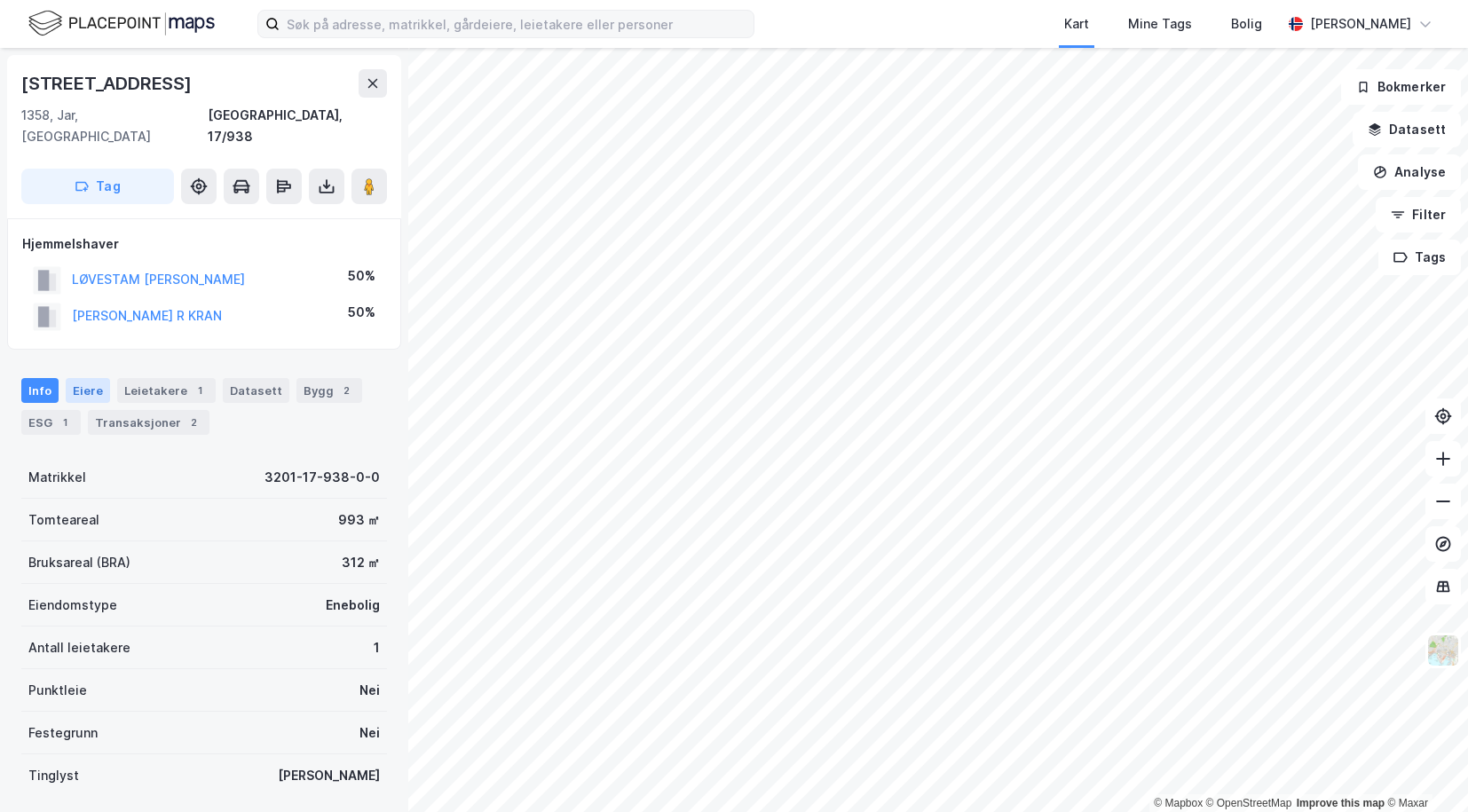
click at [75, 378] on div "Eiere" at bounding box center [88, 391] width 45 height 25
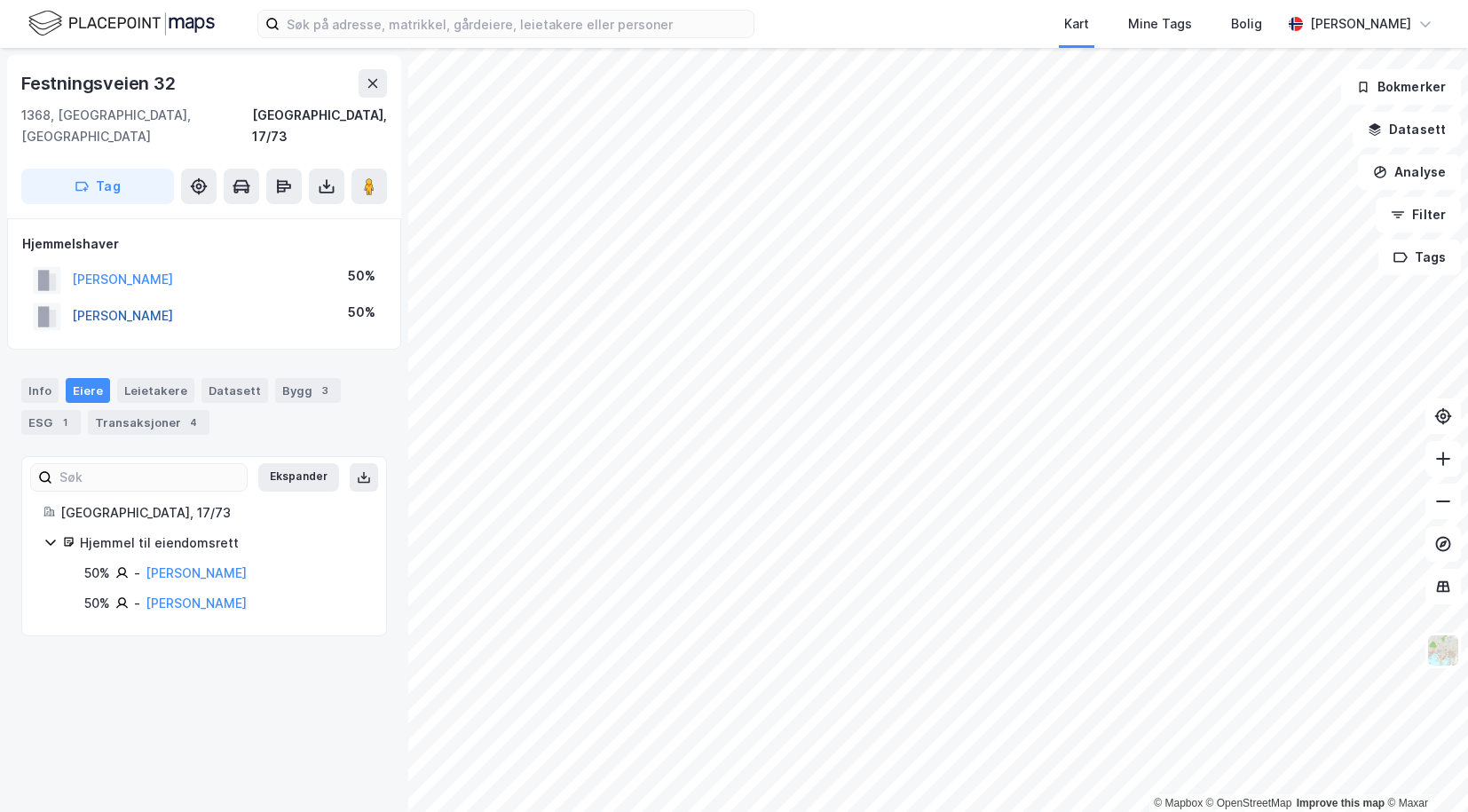
click at [0, 0] on button "[PERSON_NAME]" at bounding box center [0, 0] width 0 height 0
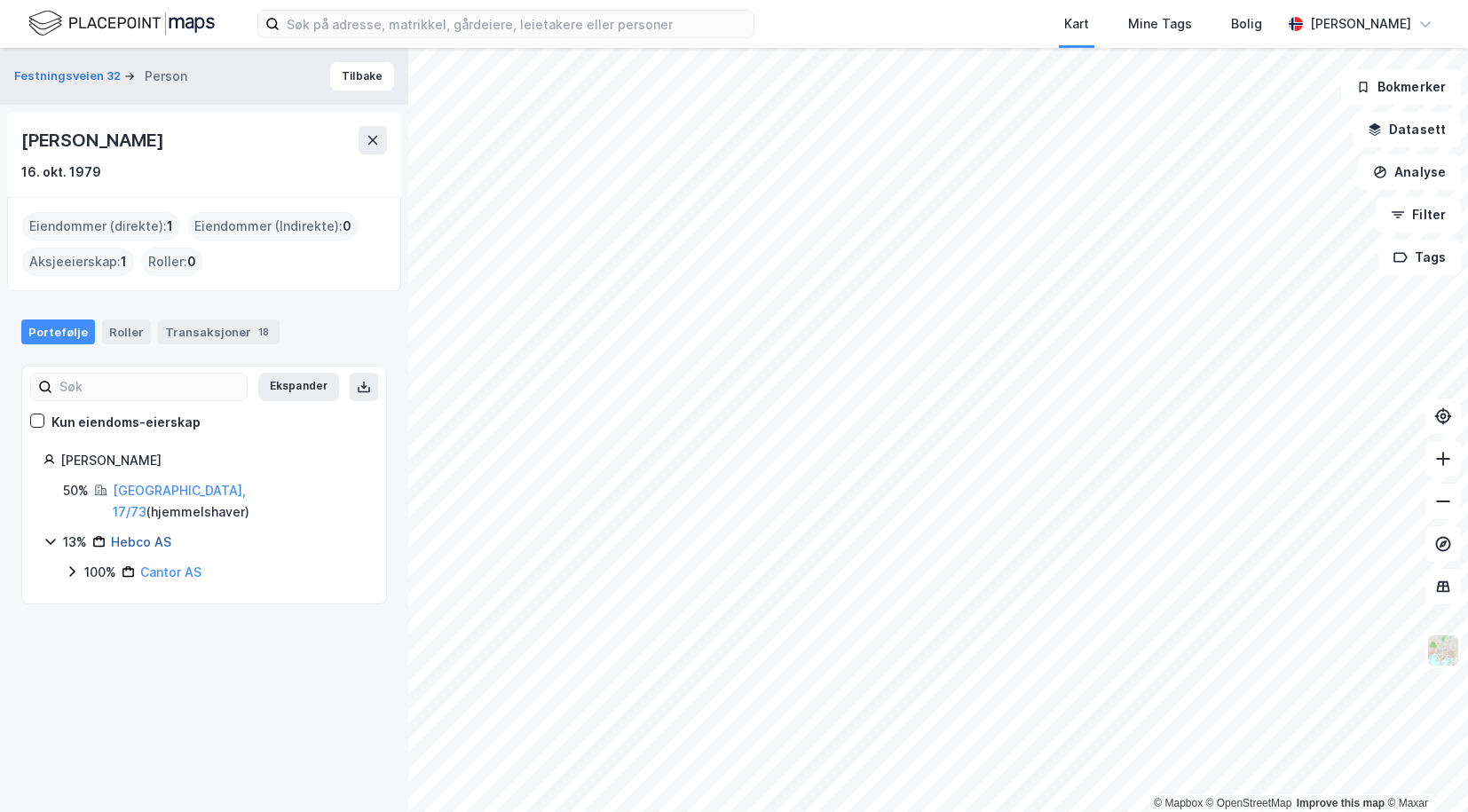
click at [136, 534] on link "Hebco AS" at bounding box center [141, 542] width 61 height 15
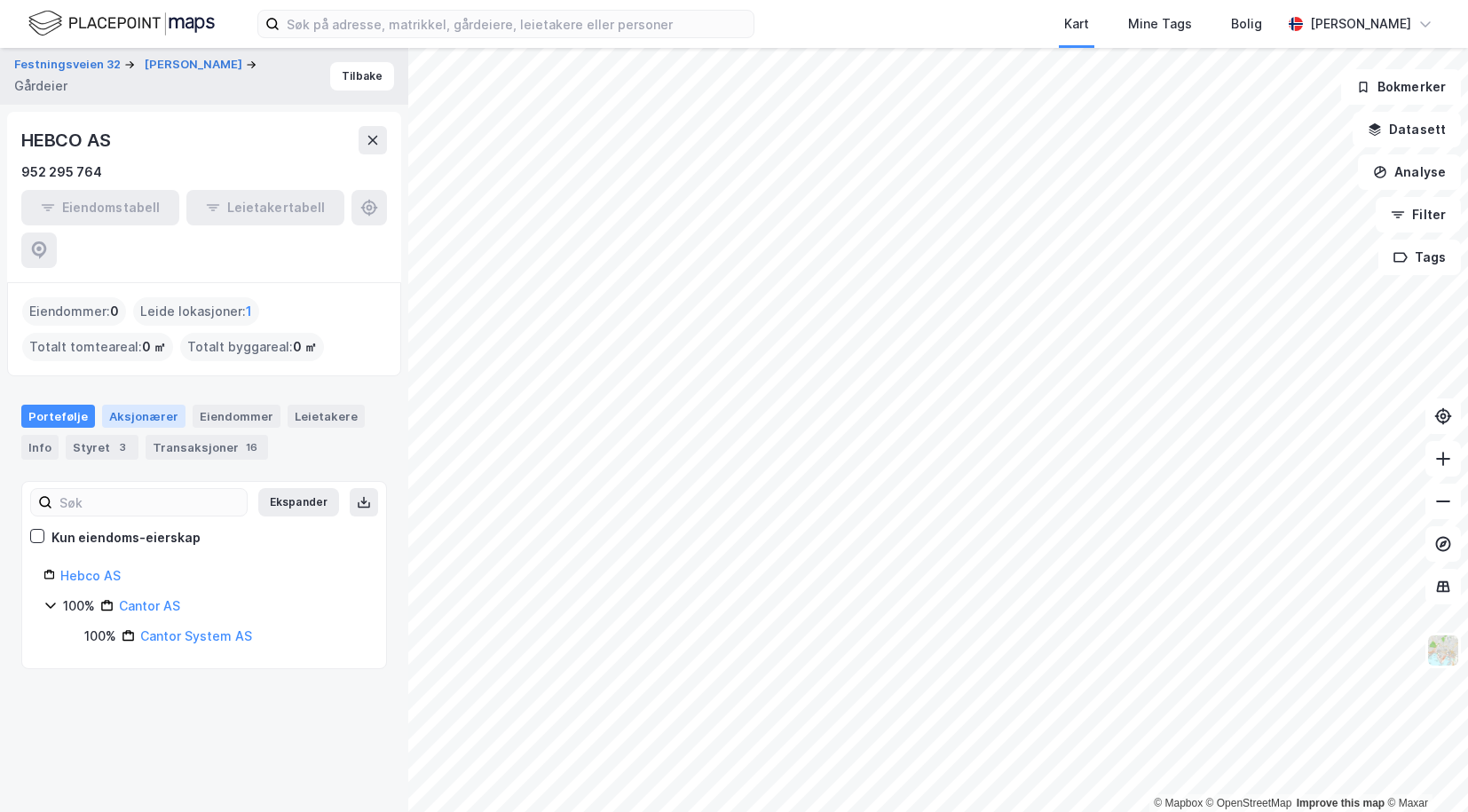
click at [122, 405] on div "Aksjonærer" at bounding box center [144, 417] width 84 height 23
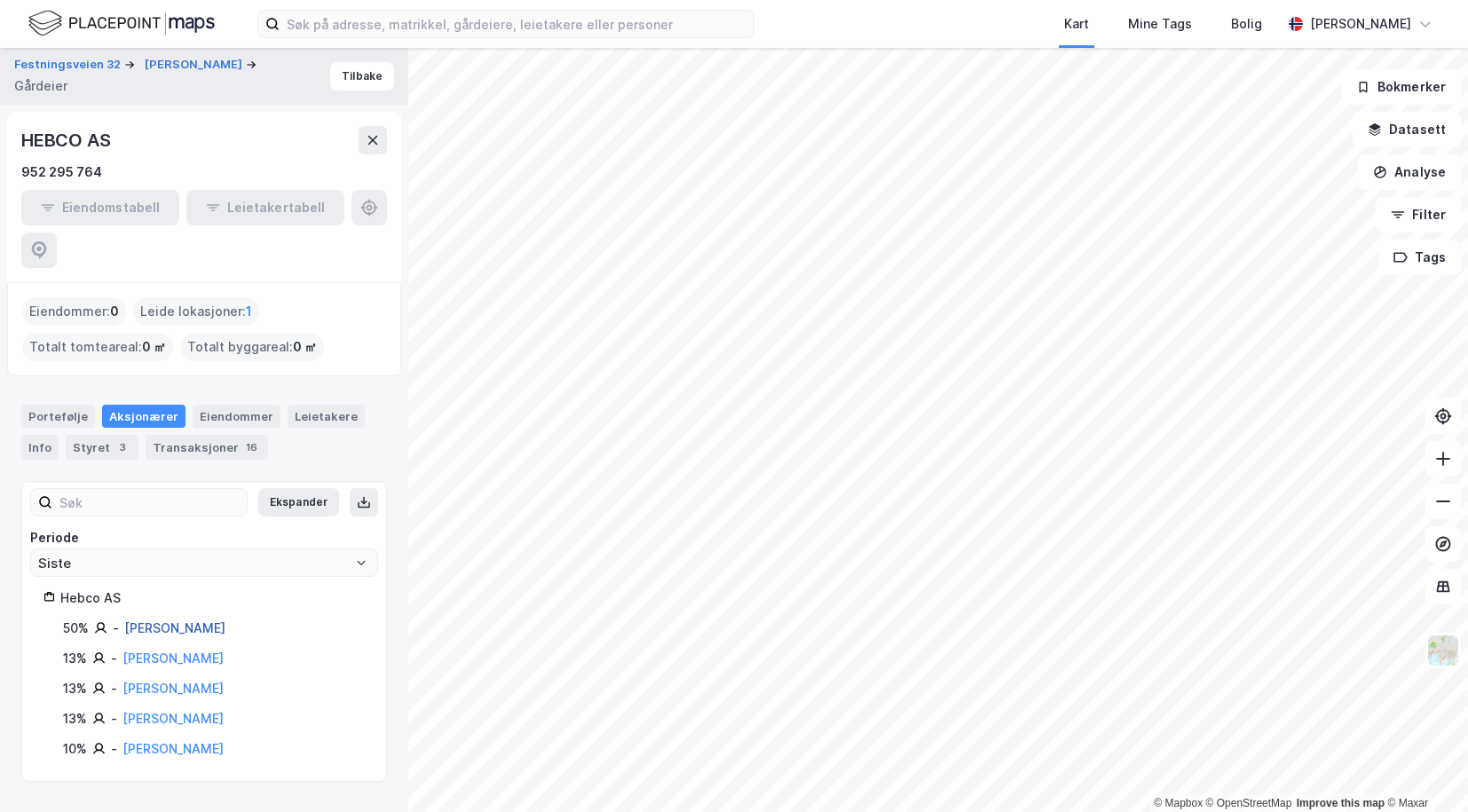
click at [149, 620] on link "[PERSON_NAME]" at bounding box center [174, 627] width 101 height 15
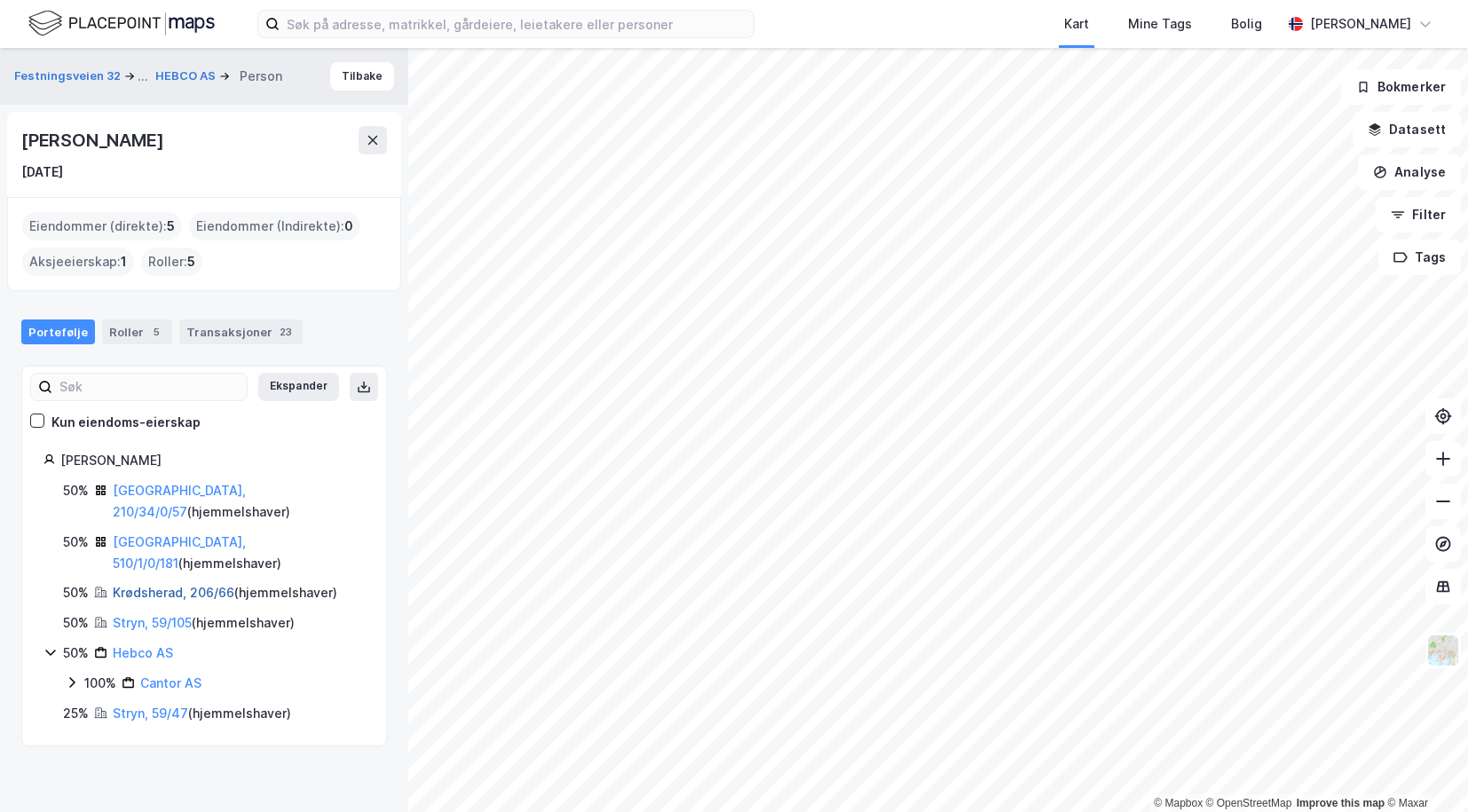
click at [148, 584] on link "Krødsherad, 206/66" at bounding box center [173, 592] width 121 height 15
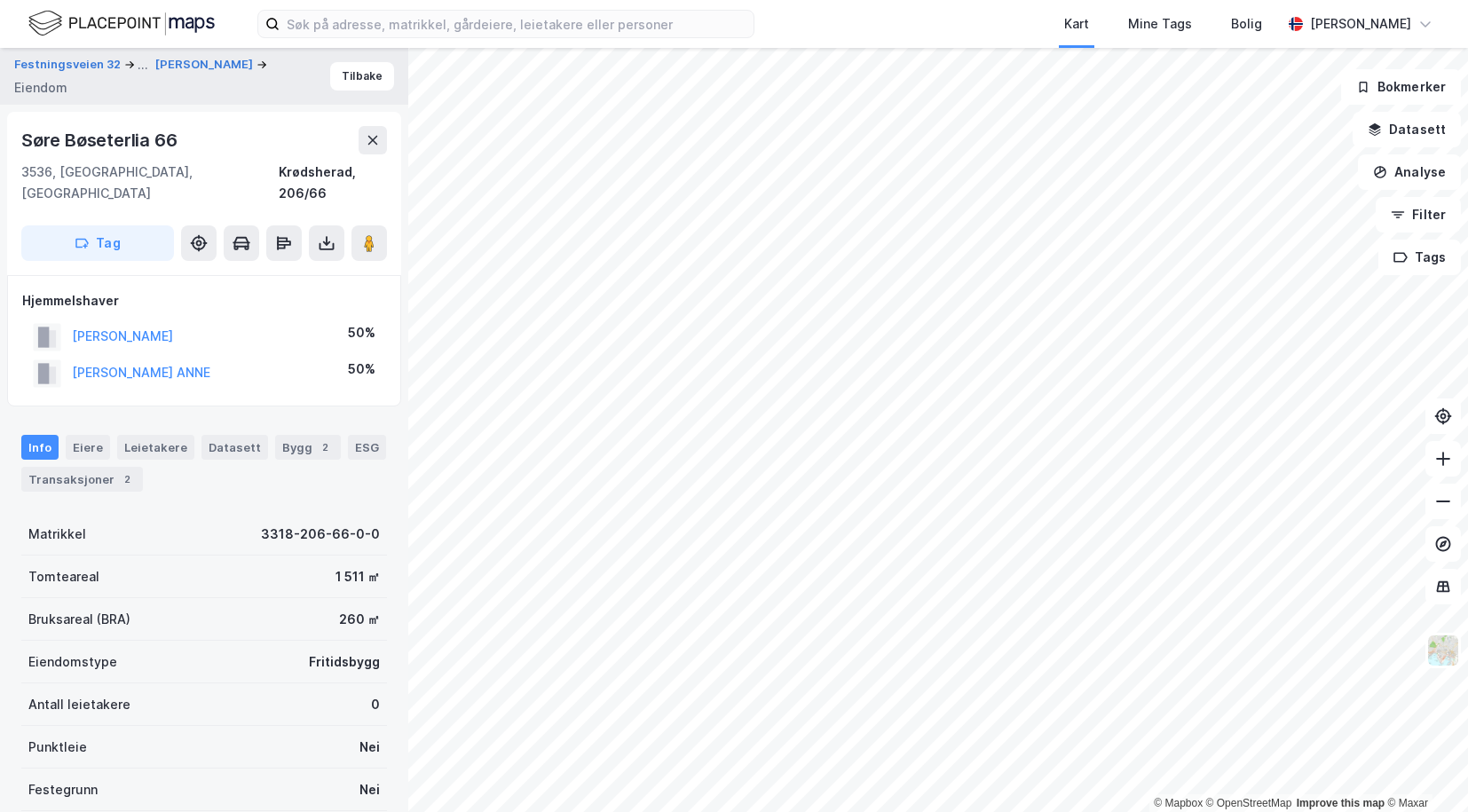
scroll to position [1, 0]
click at [112, 361] on div "[PERSON_NAME] ANNE" at bounding box center [141, 372] width 138 height 21
click at [0, 0] on button "[PERSON_NAME] ANNE" at bounding box center [0, 0] width 0 height 0
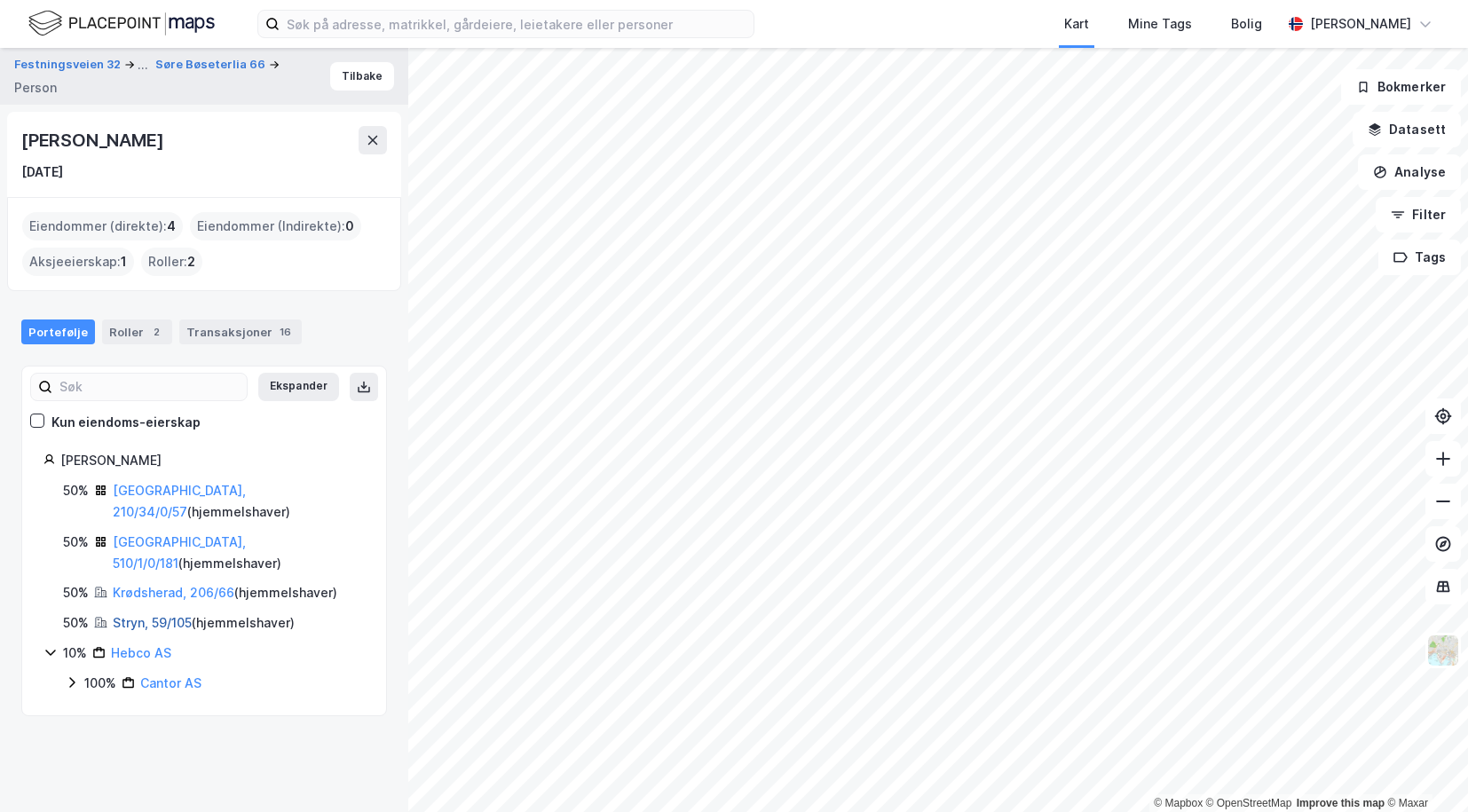
click at [128, 615] on link "Stryn, 59/105" at bounding box center [152, 622] width 79 height 15
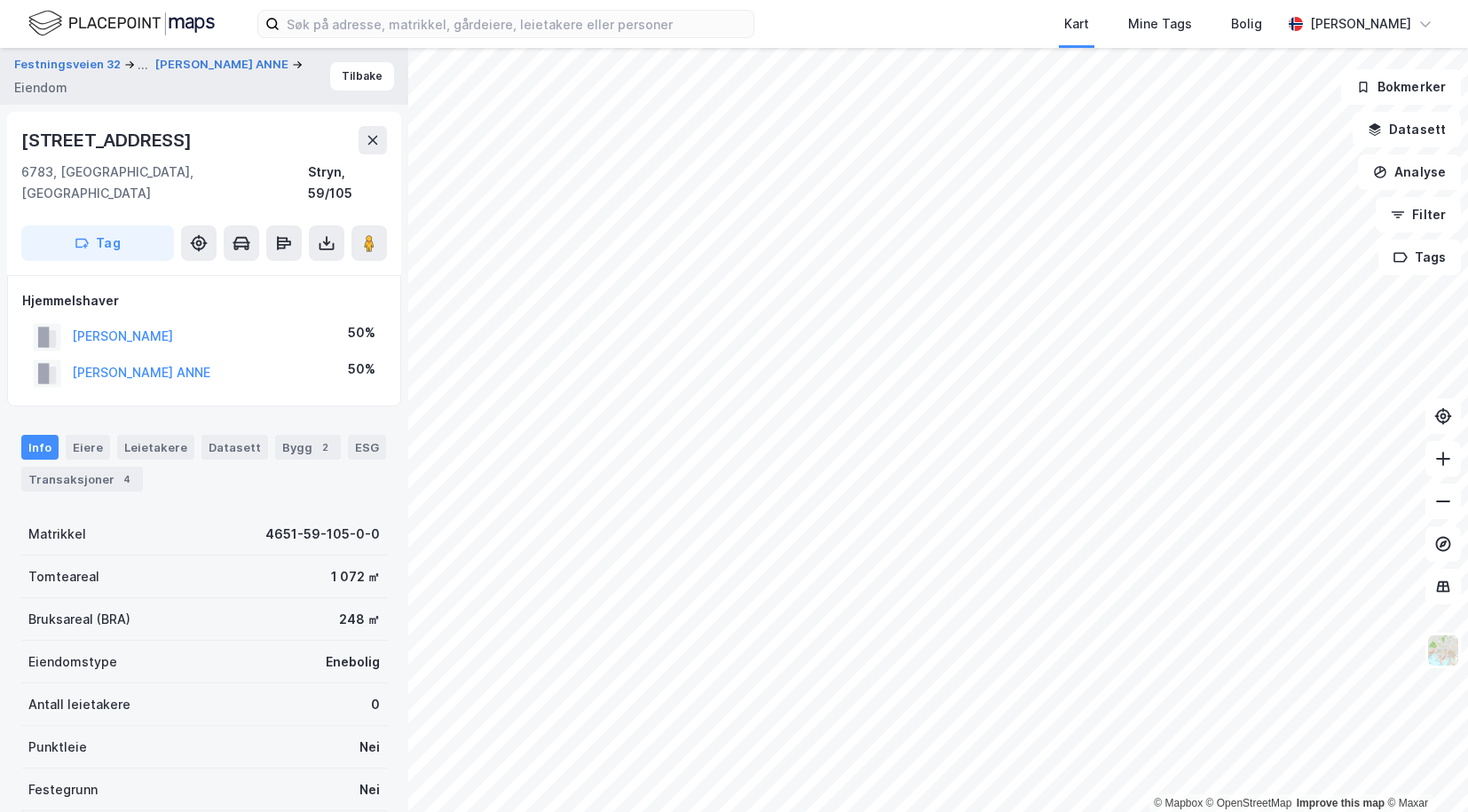
scroll to position [1, 0]
click at [604, 0] on html "Kart Mine Tags Bolig [PERSON_NAME] © Mapbox © OpenStreetMap Improve this map © …" at bounding box center [734, 406] width 1468 height 812
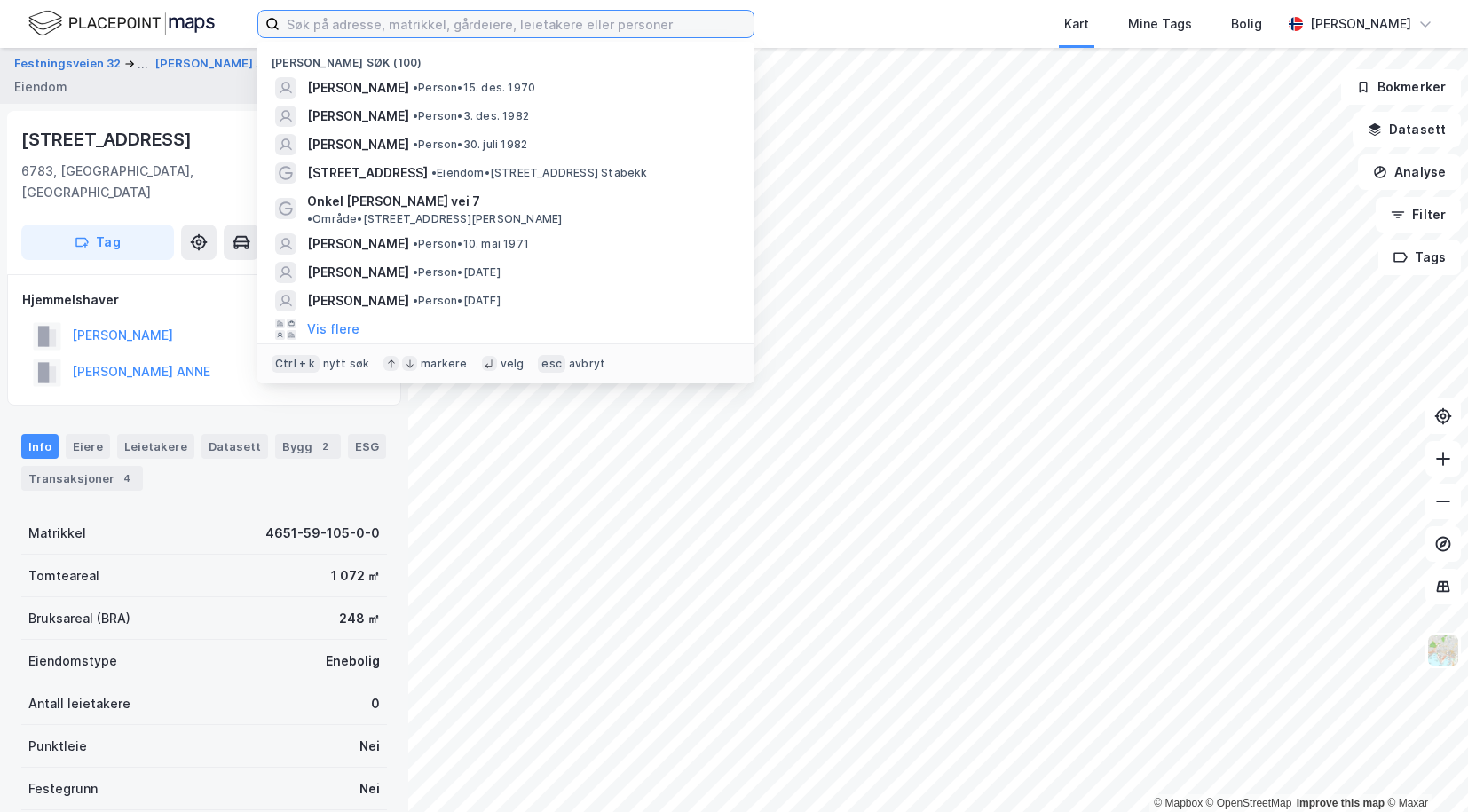
click at [443, 31] on input at bounding box center [516, 24] width 474 height 27
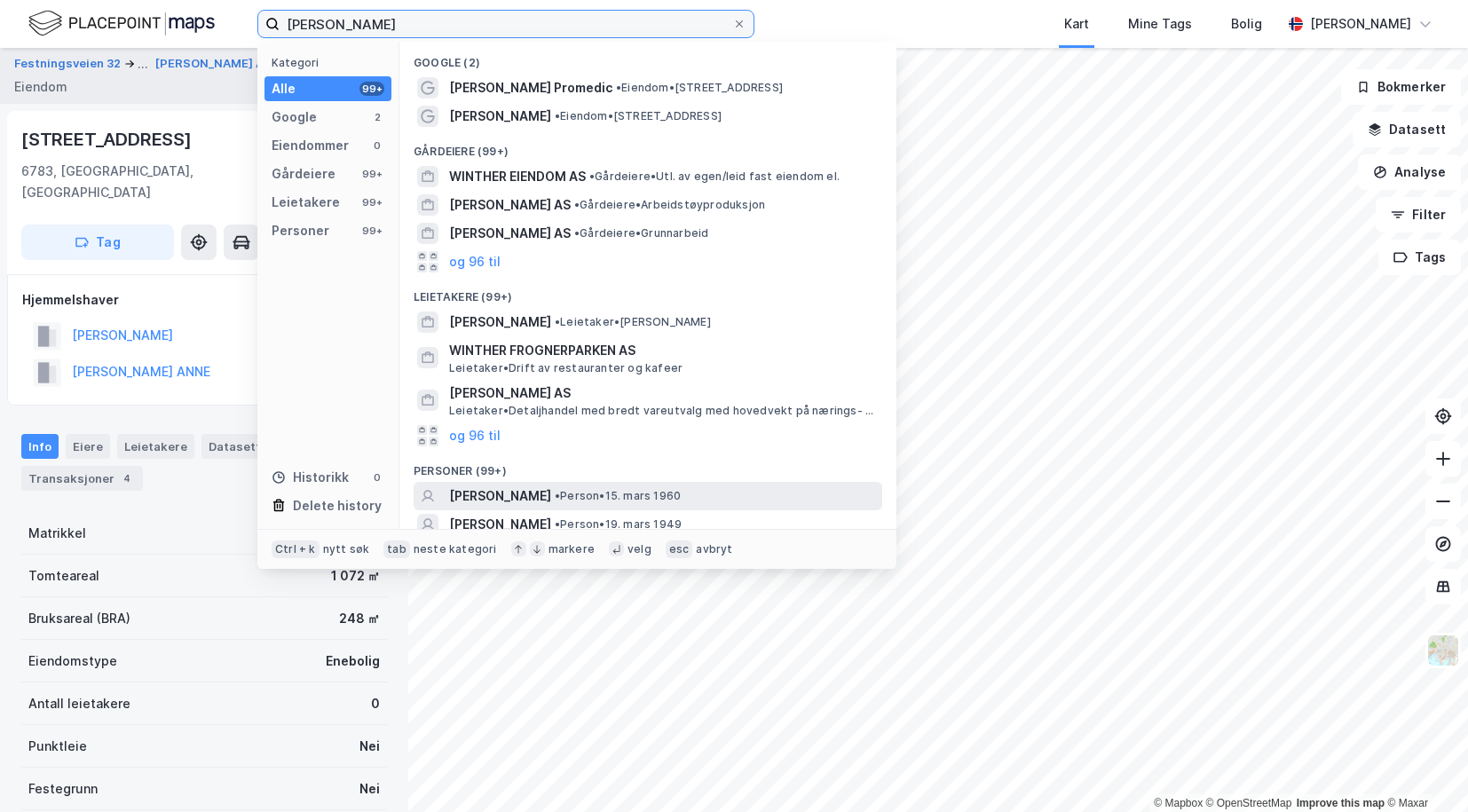
type input "[PERSON_NAME]"
click at [538, 493] on span "[PERSON_NAME]" at bounding box center [500, 496] width 102 height 21
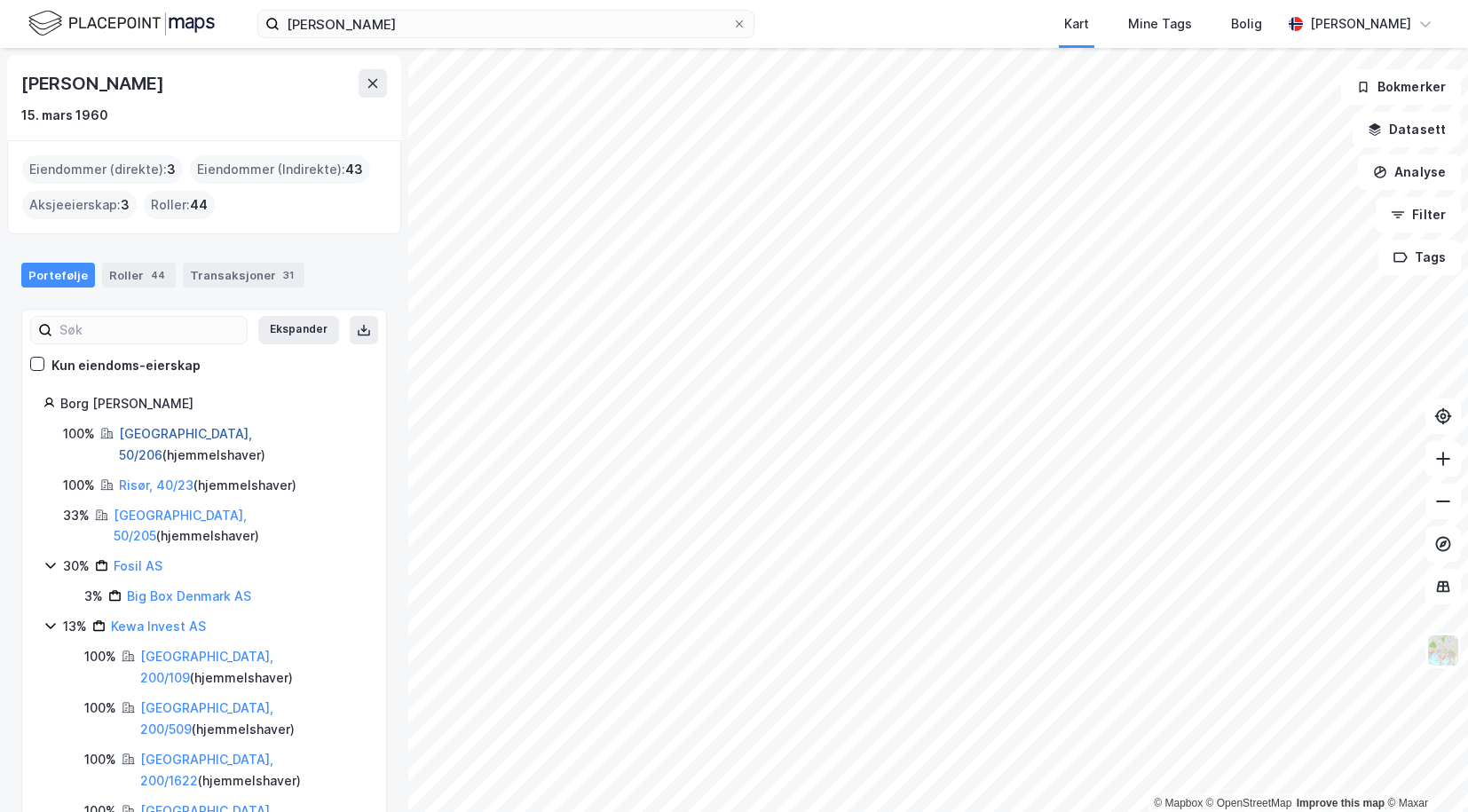
click at [142, 436] on link "[GEOGRAPHIC_DATA], 50/206" at bounding box center [185, 443] width 133 height 37
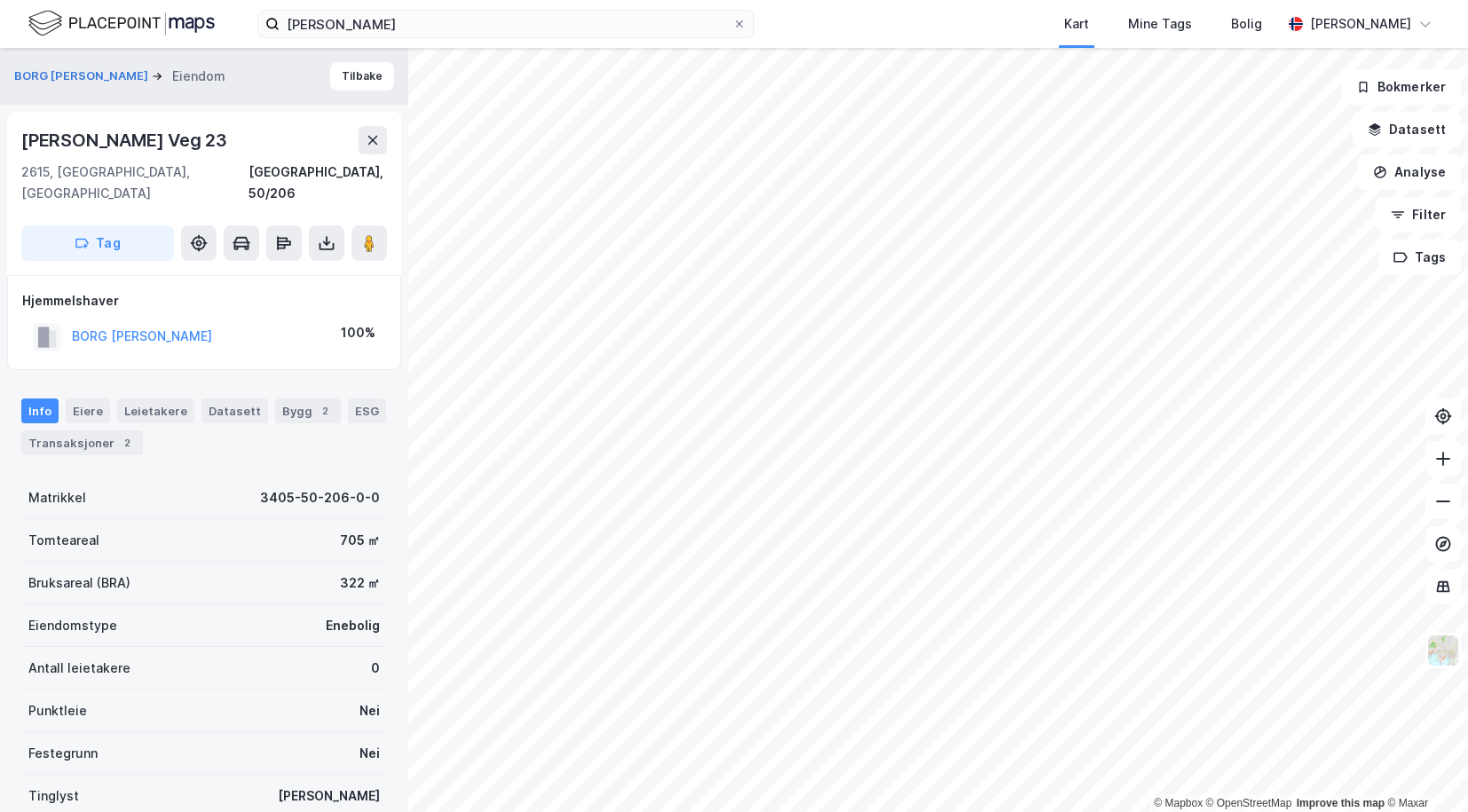
scroll to position [1, 0]
click at [406, 16] on input "[PERSON_NAME]" at bounding box center [505, 24] width 452 height 27
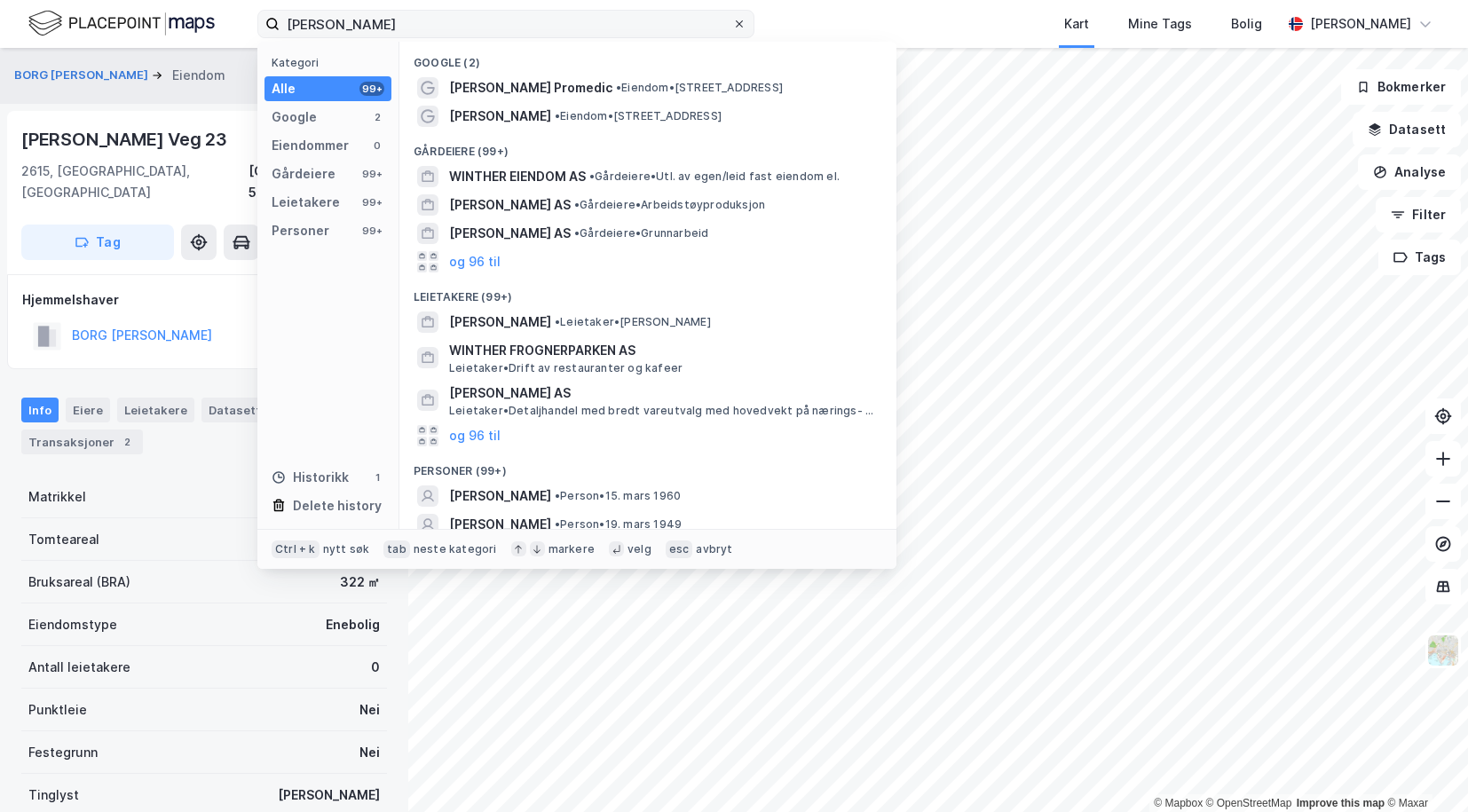
click at [739, 26] on icon at bounding box center [740, 24] width 11 height 11
click at [733, 26] on input "[PERSON_NAME]" at bounding box center [505, 24] width 452 height 27
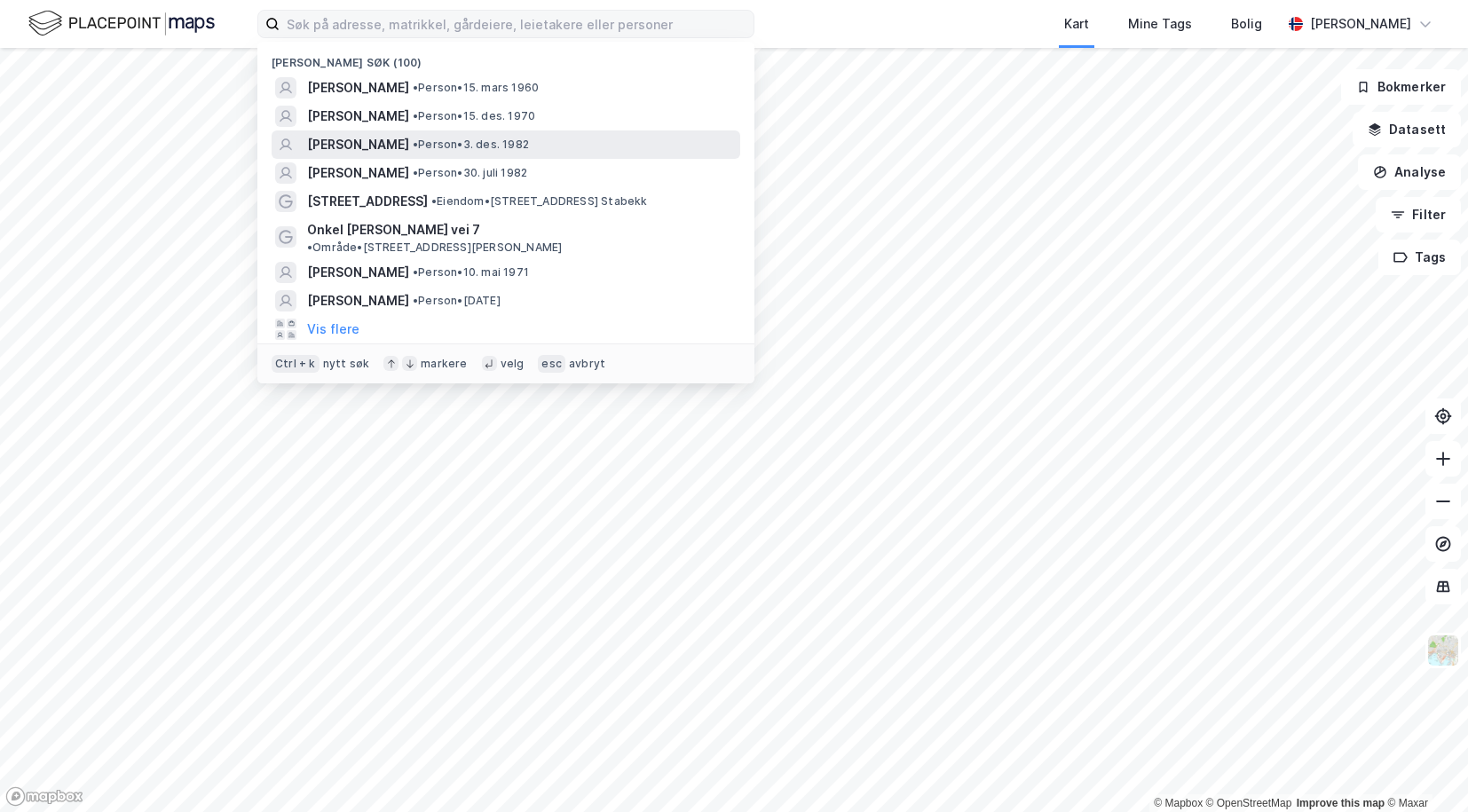
click at [329, 145] on span "[PERSON_NAME]" at bounding box center [358, 145] width 102 height 21
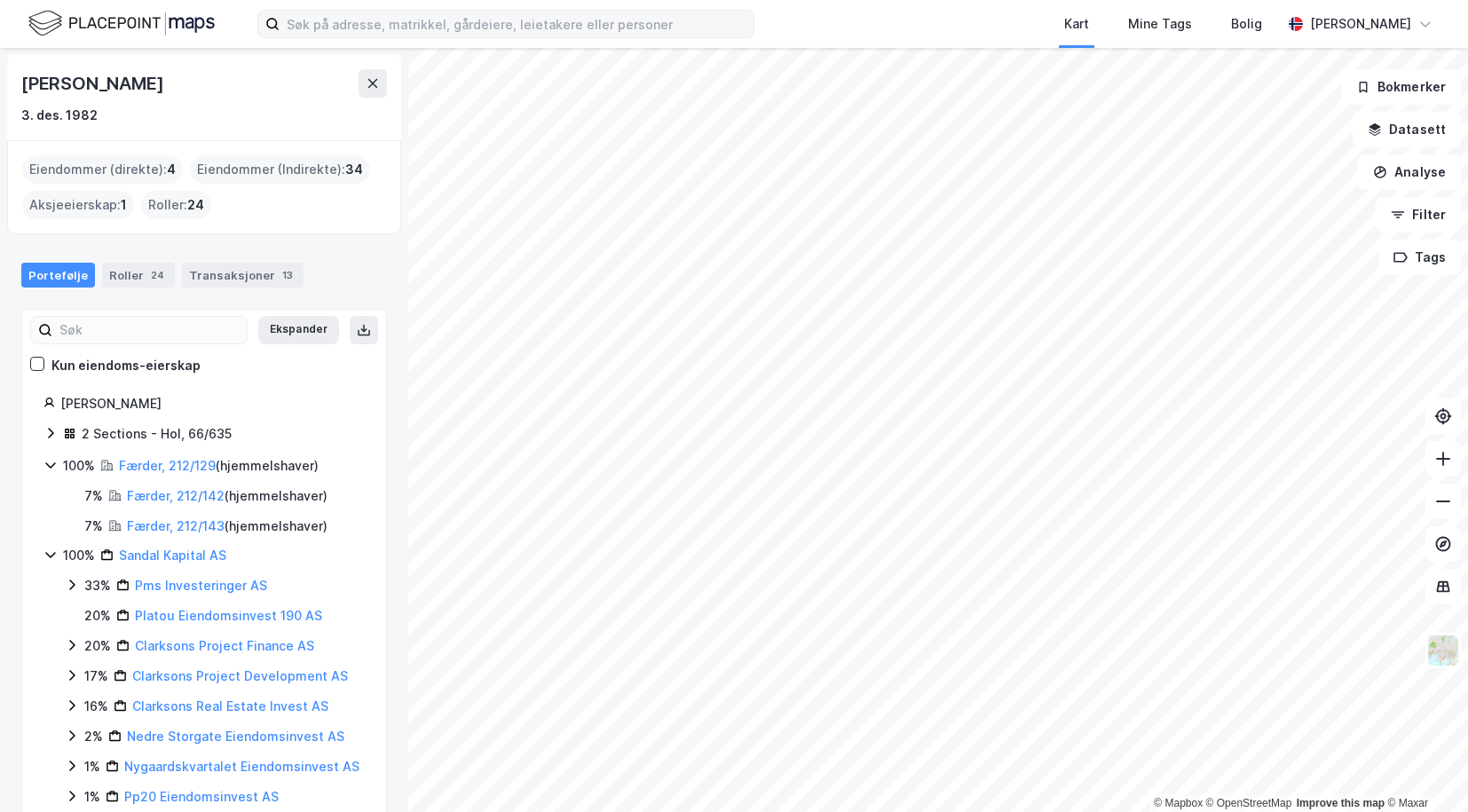
click at [55, 430] on icon at bounding box center [51, 433] width 14 height 14
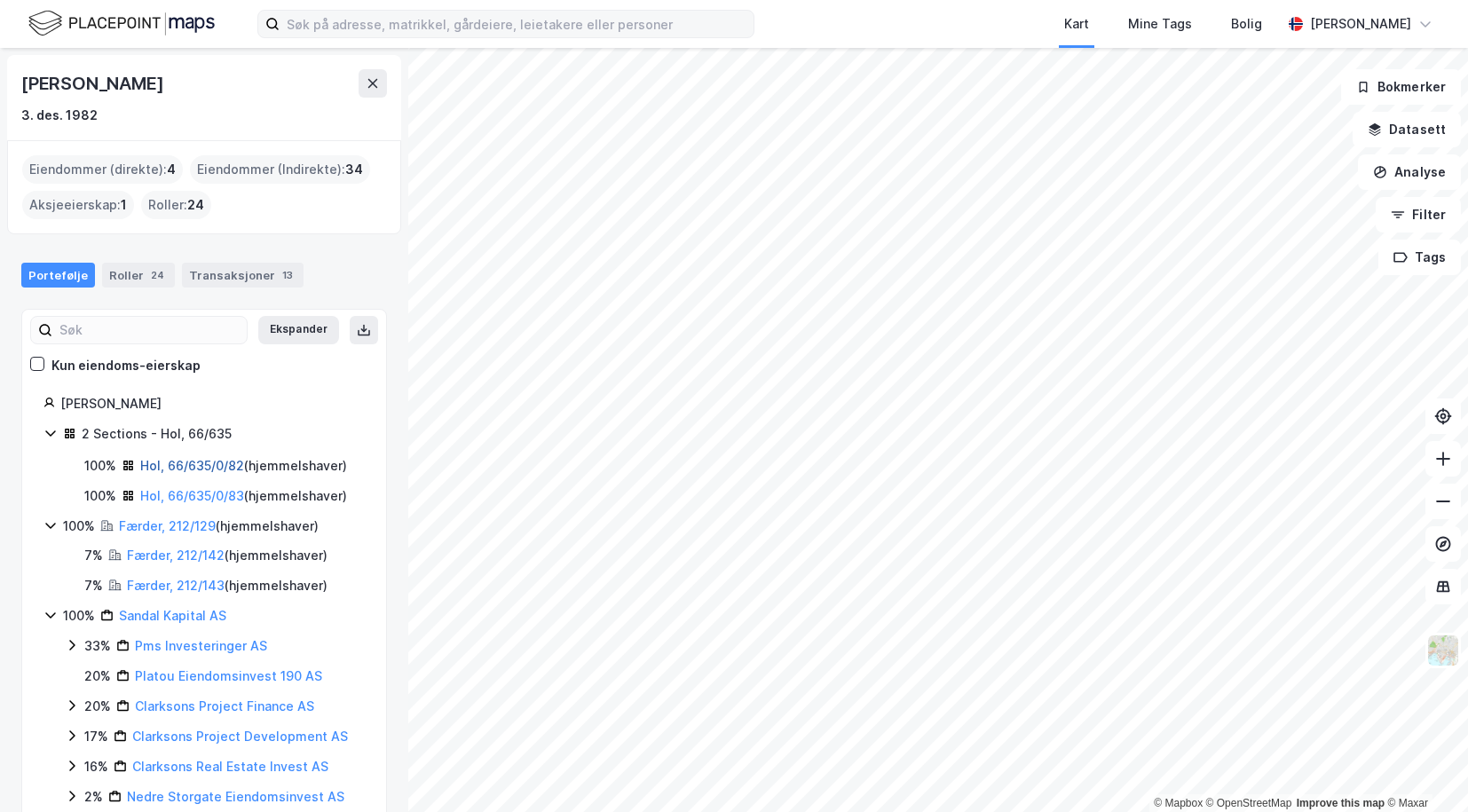
click at [162, 467] on link "Hol, 66/635/0/82" at bounding box center [192, 465] width 104 height 15
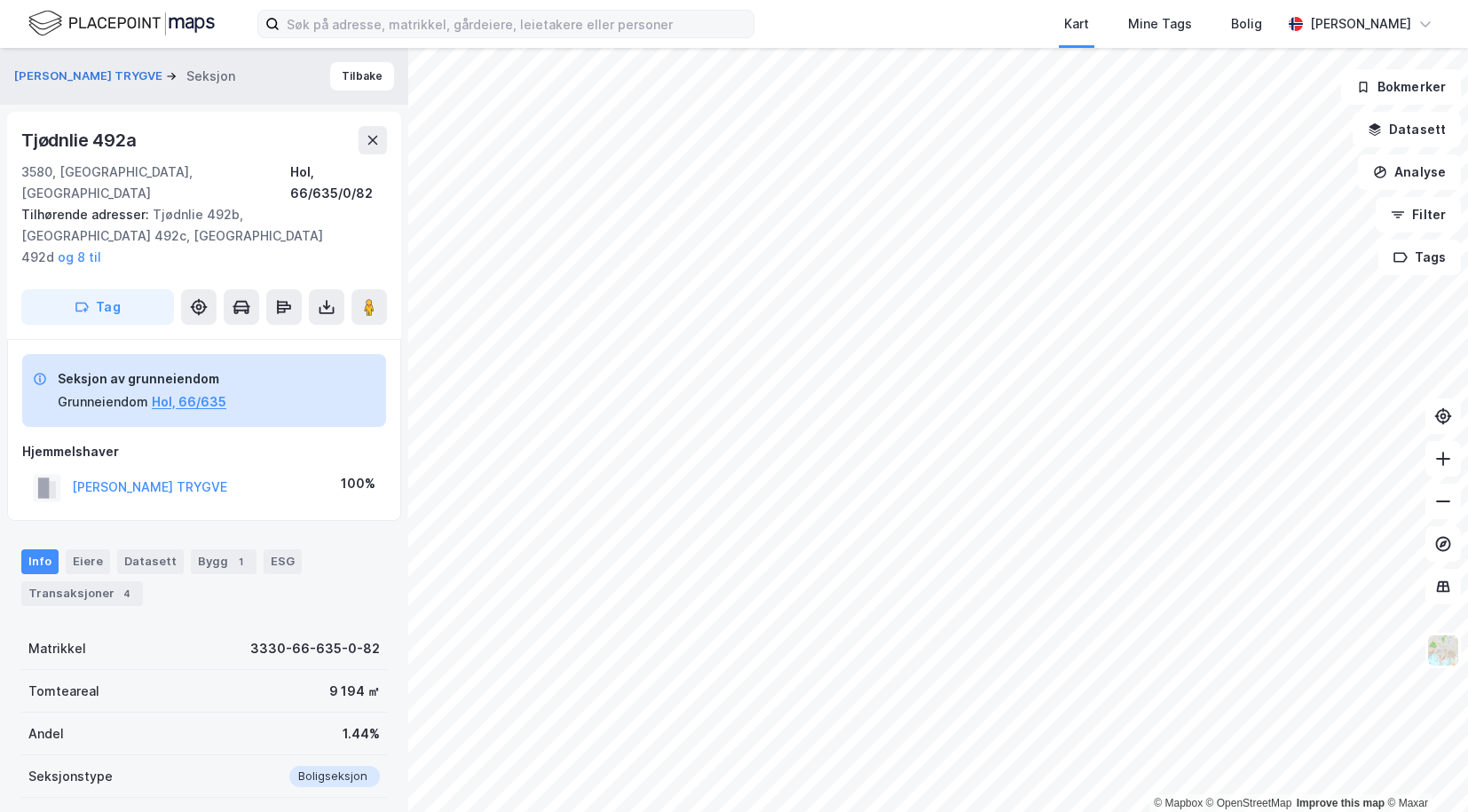
scroll to position [1, 0]
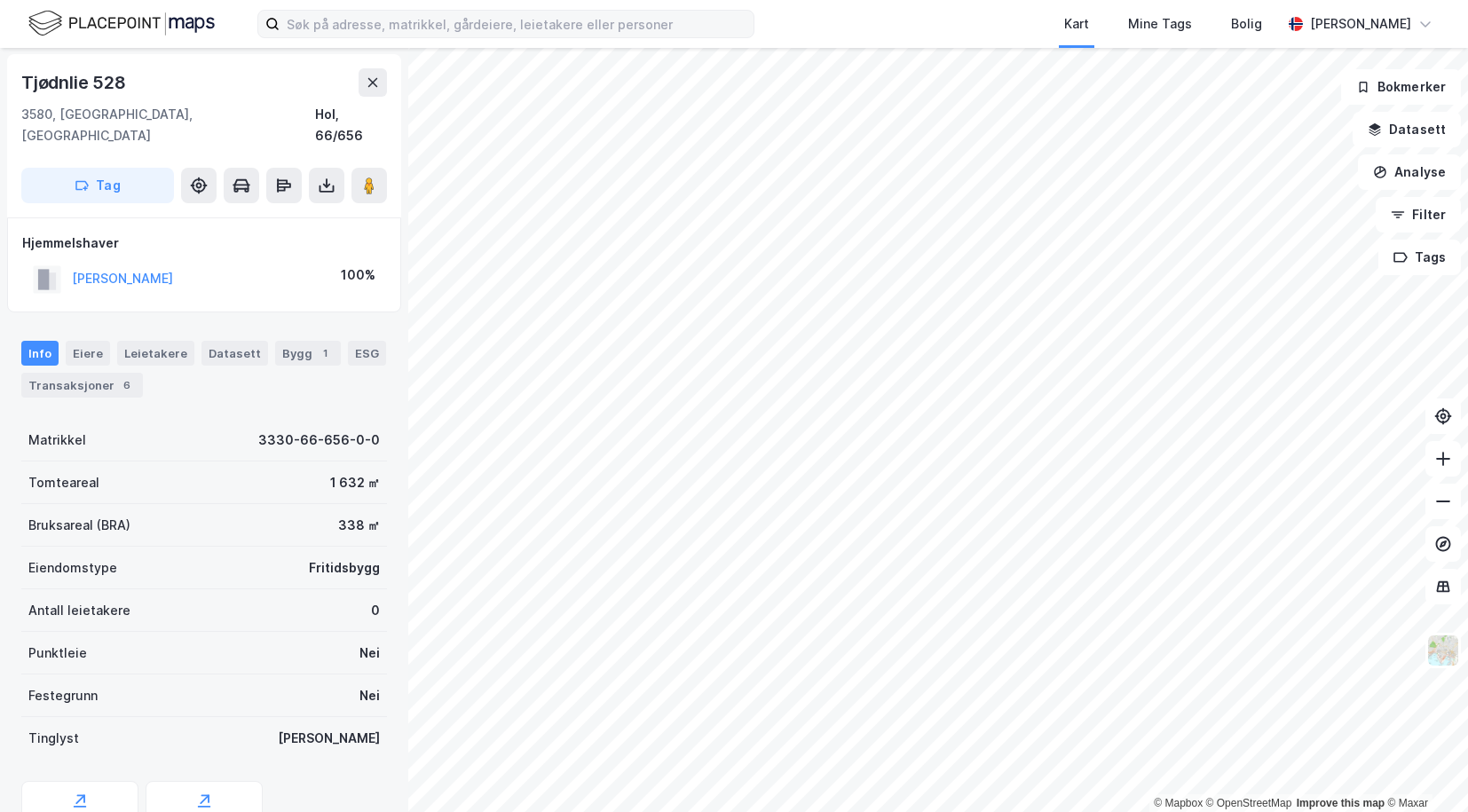
scroll to position [1, 0]
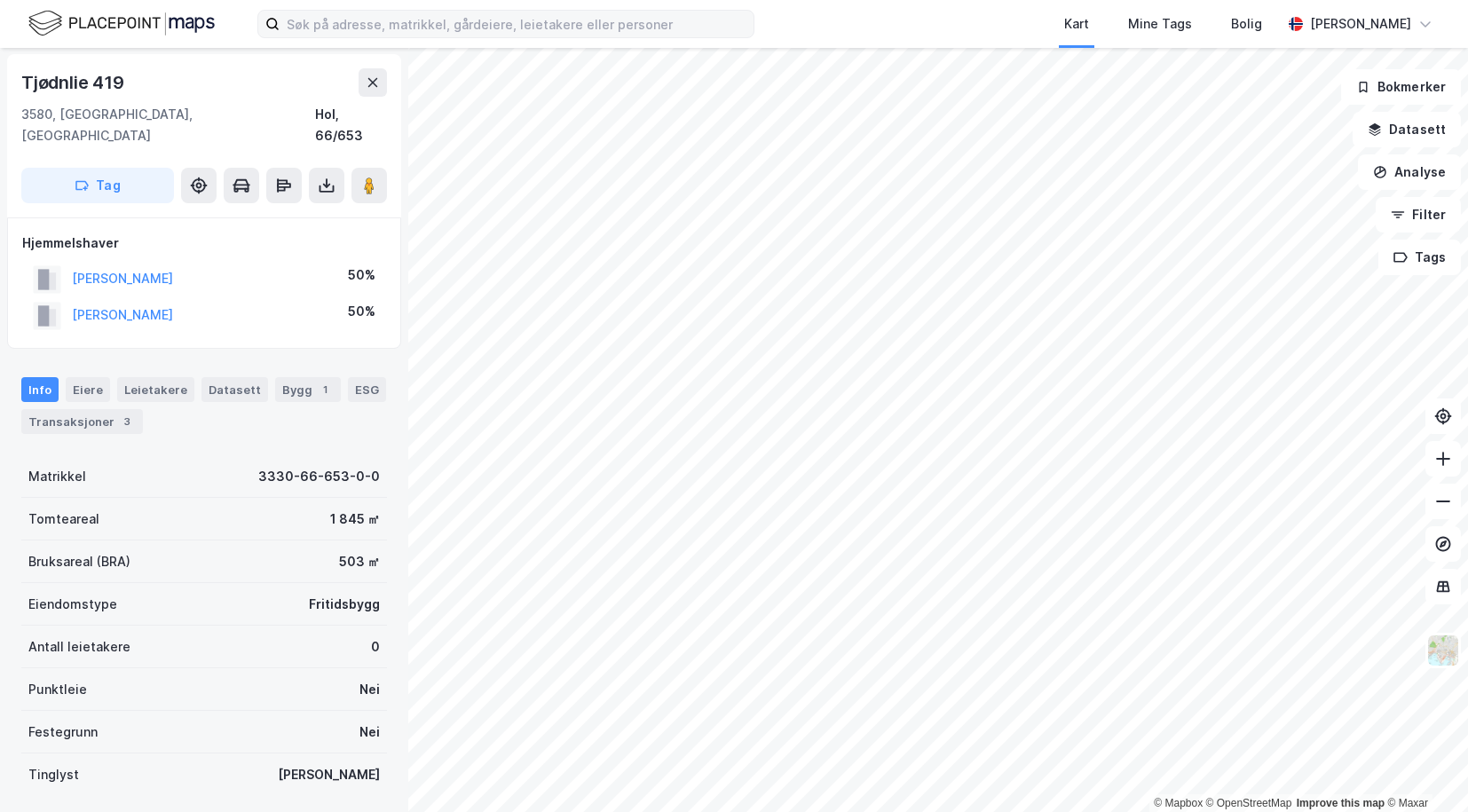
scroll to position [1, 0]
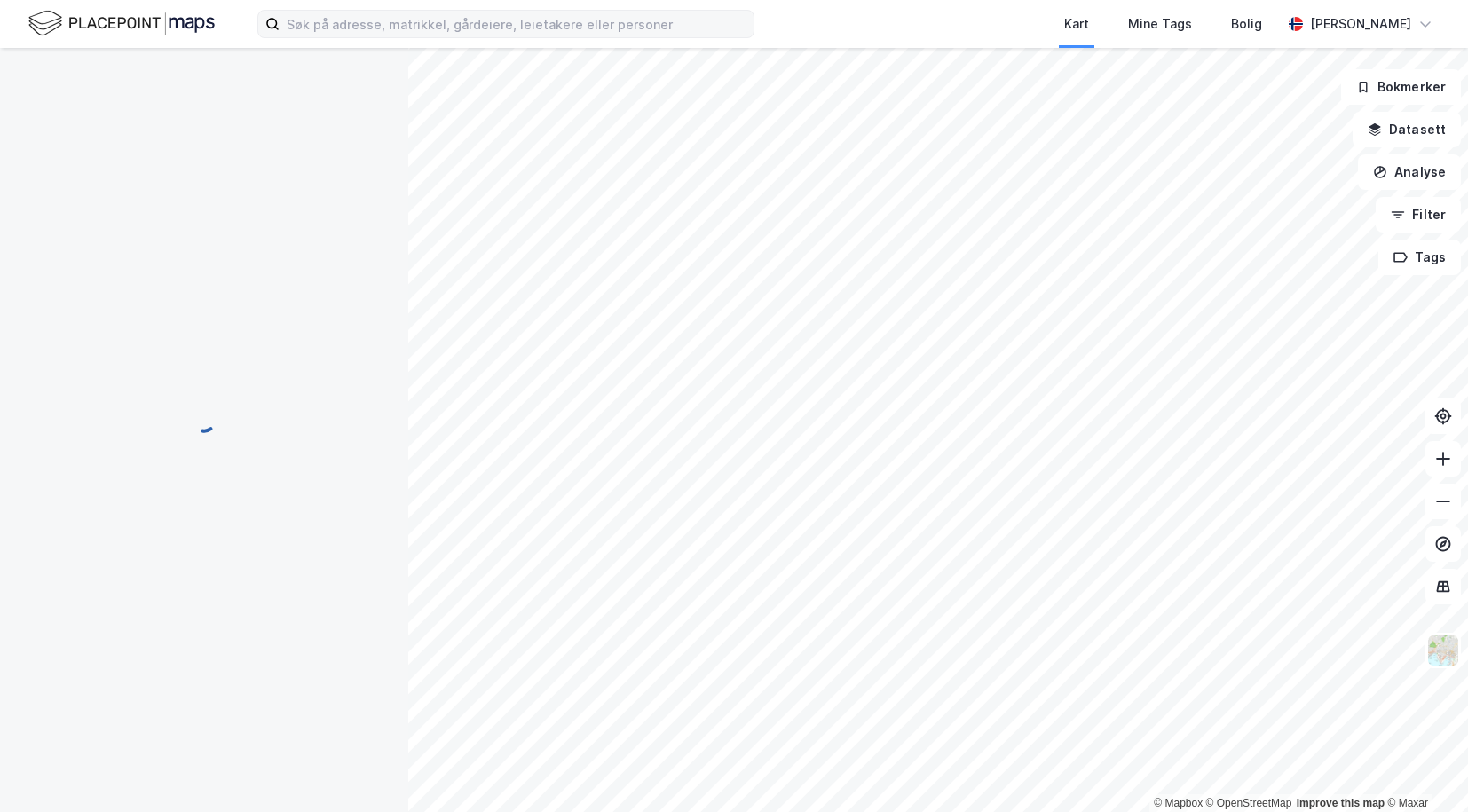
scroll to position [1, 0]
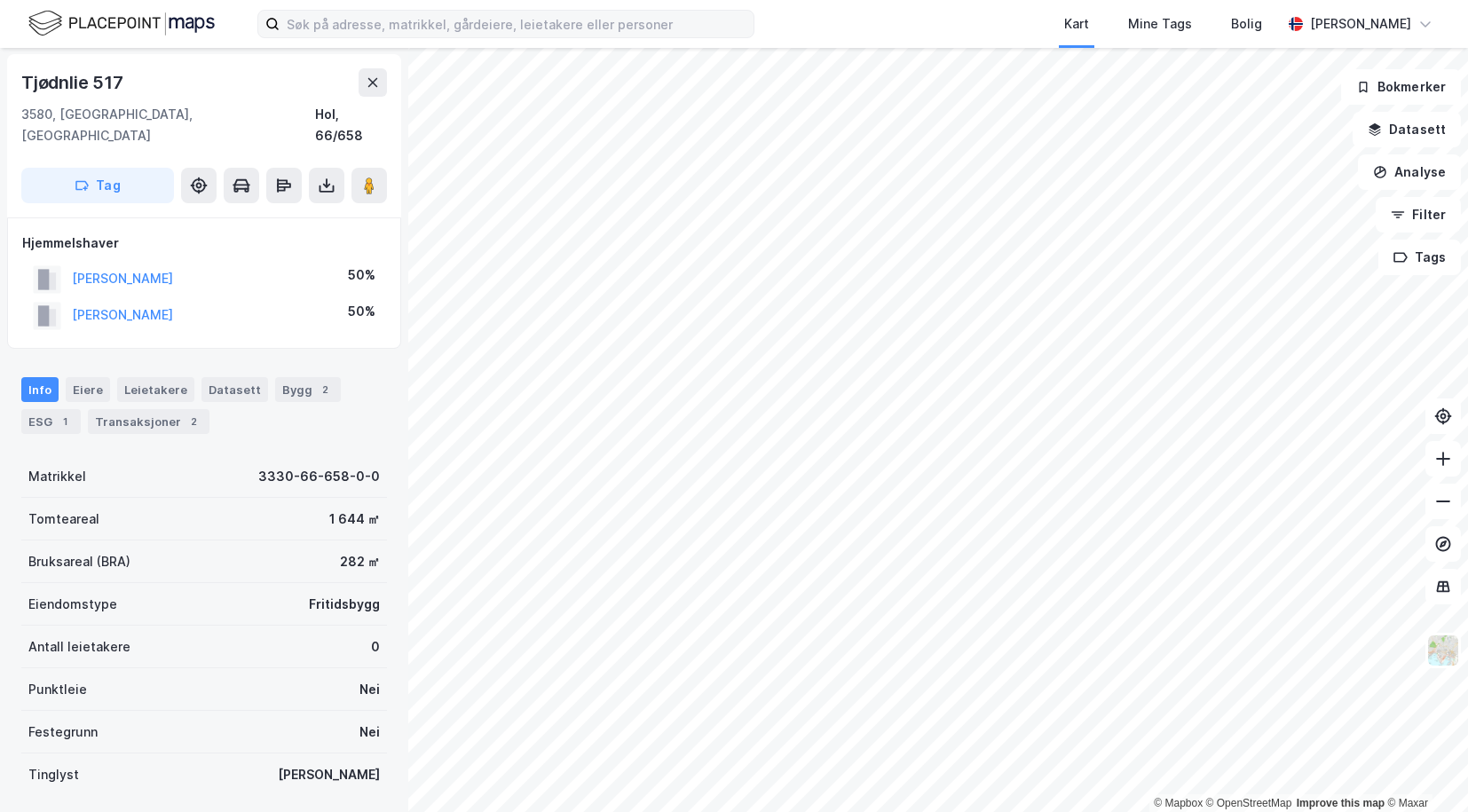
scroll to position [1, 0]
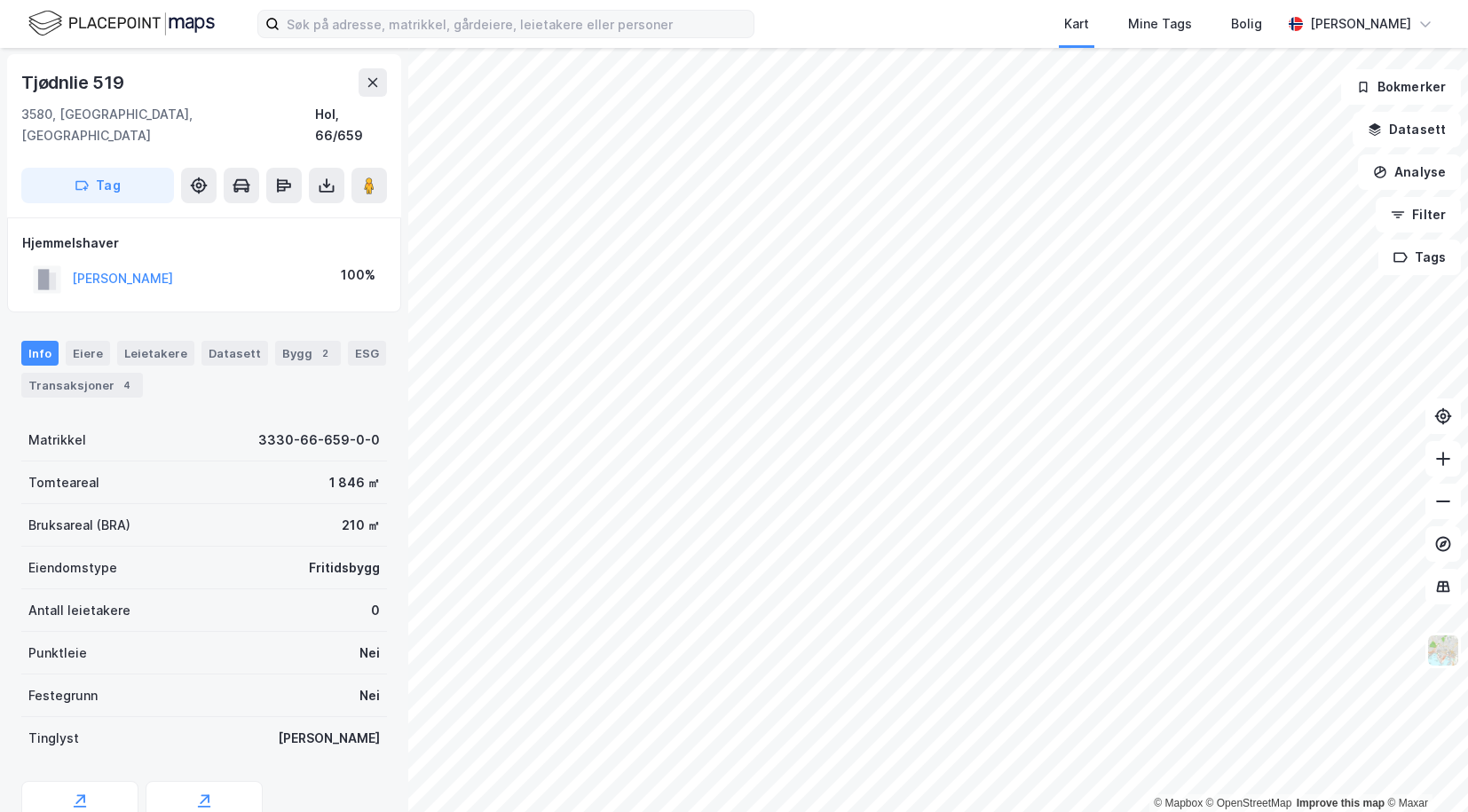
scroll to position [1, 0]
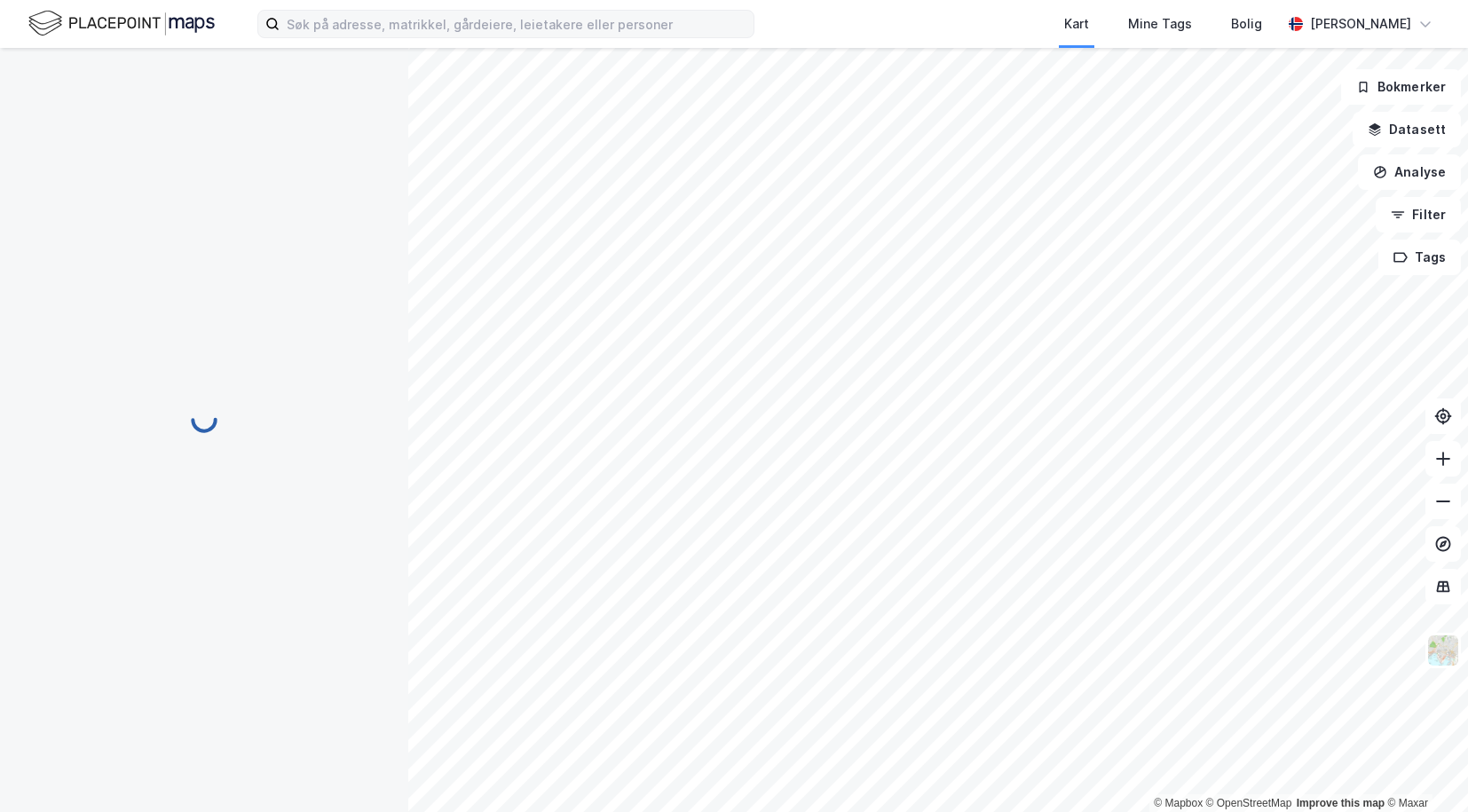
scroll to position [1, 0]
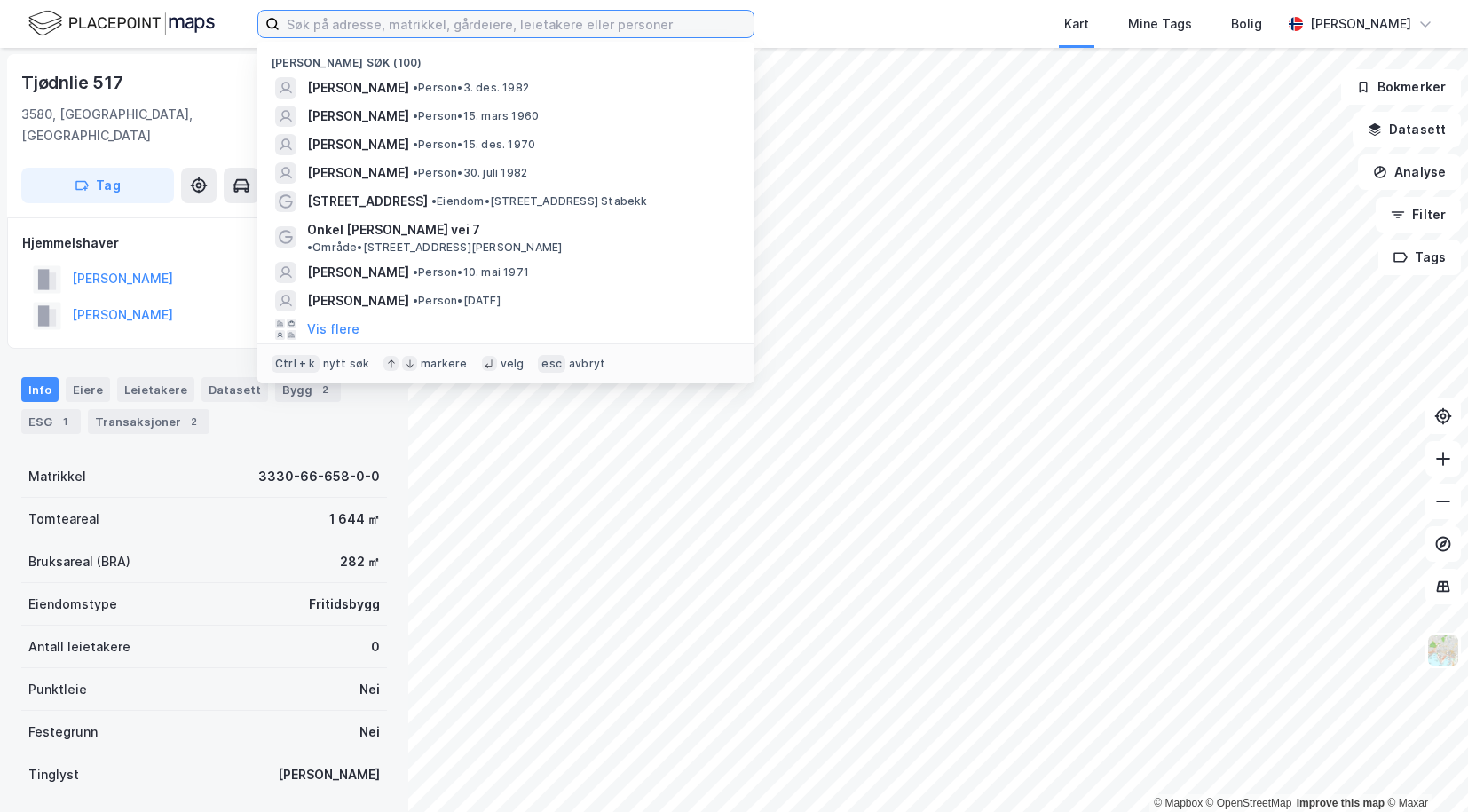
click at [519, 33] on input at bounding box center [516, 24] width 474 height 27
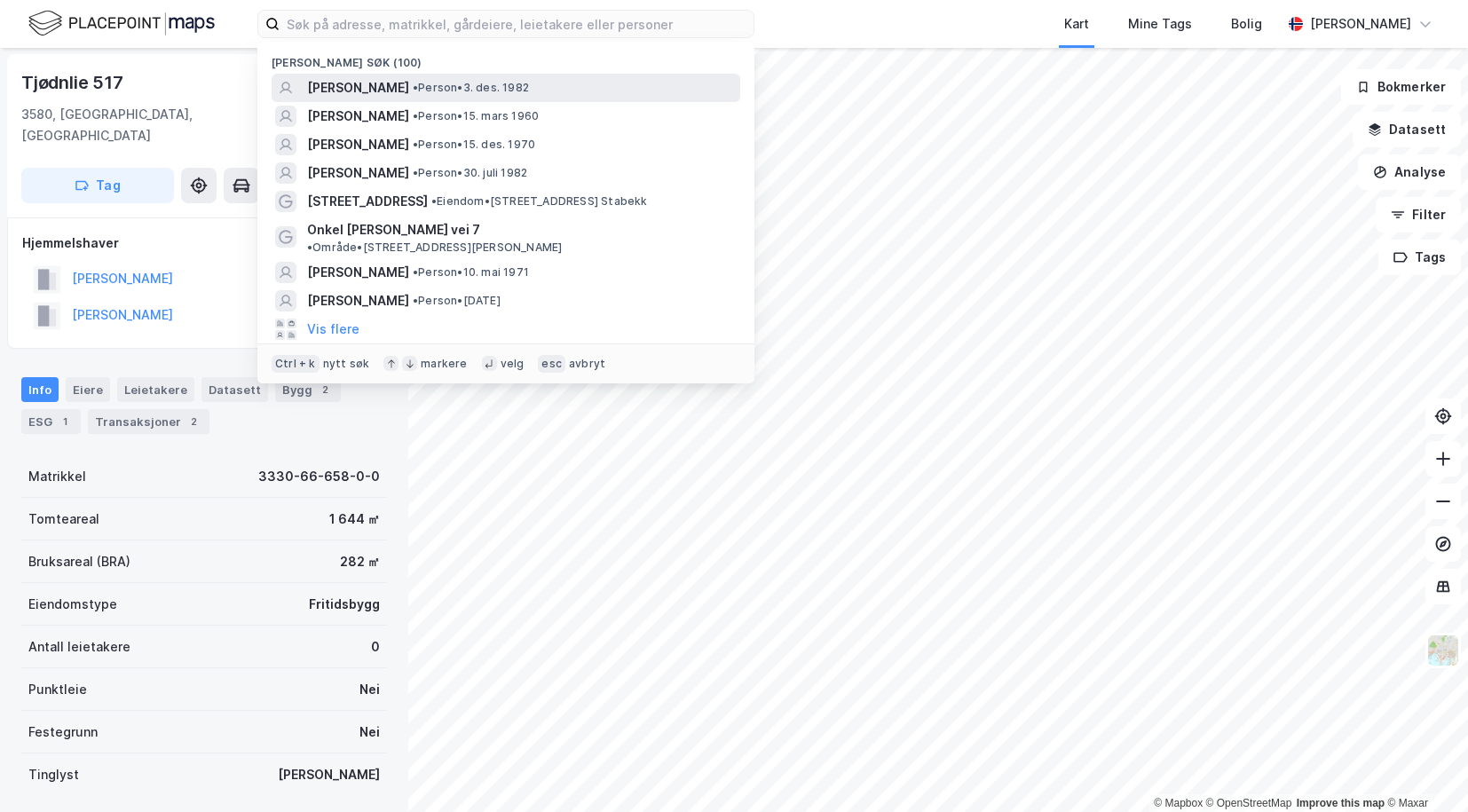
click at [323, 90] on span "[PERSON_NAME]" at bounding box center [358, 88] width 102 height 21
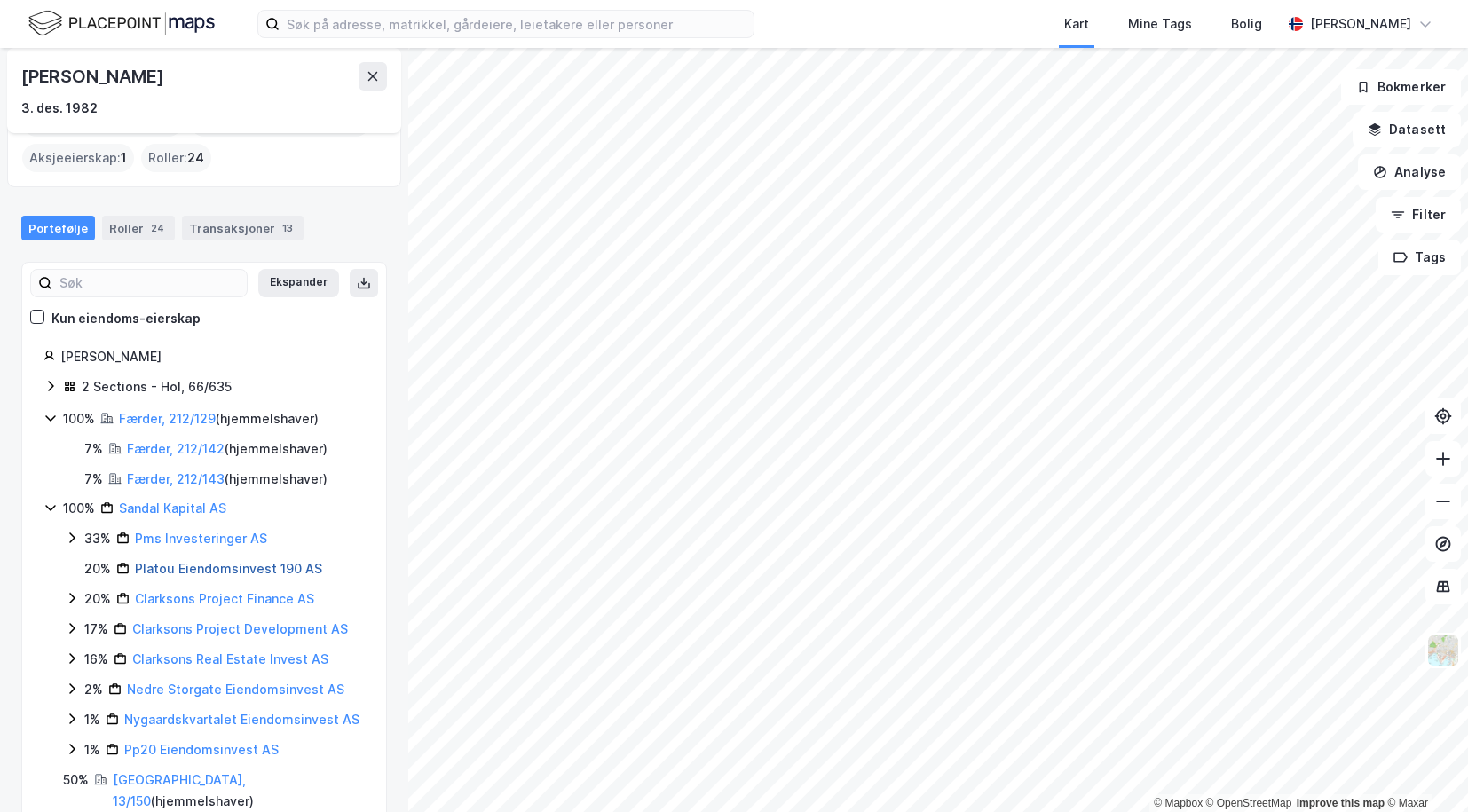
scroll to position [70, 0]
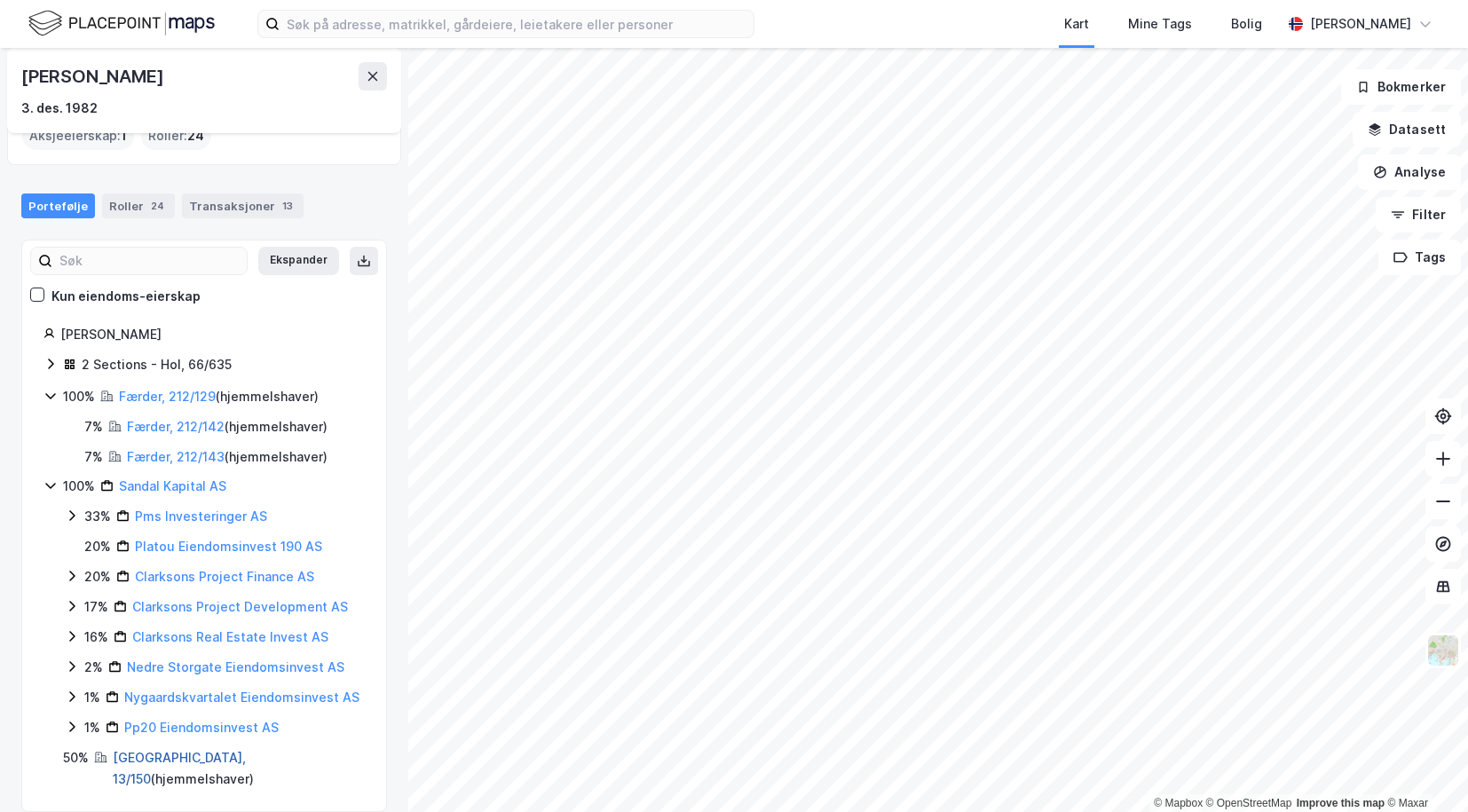
click at [129, 751] on link "[GEOGRAPHIC_DATA], 13/150" at bounding box center [178, 768] width 133 height 37
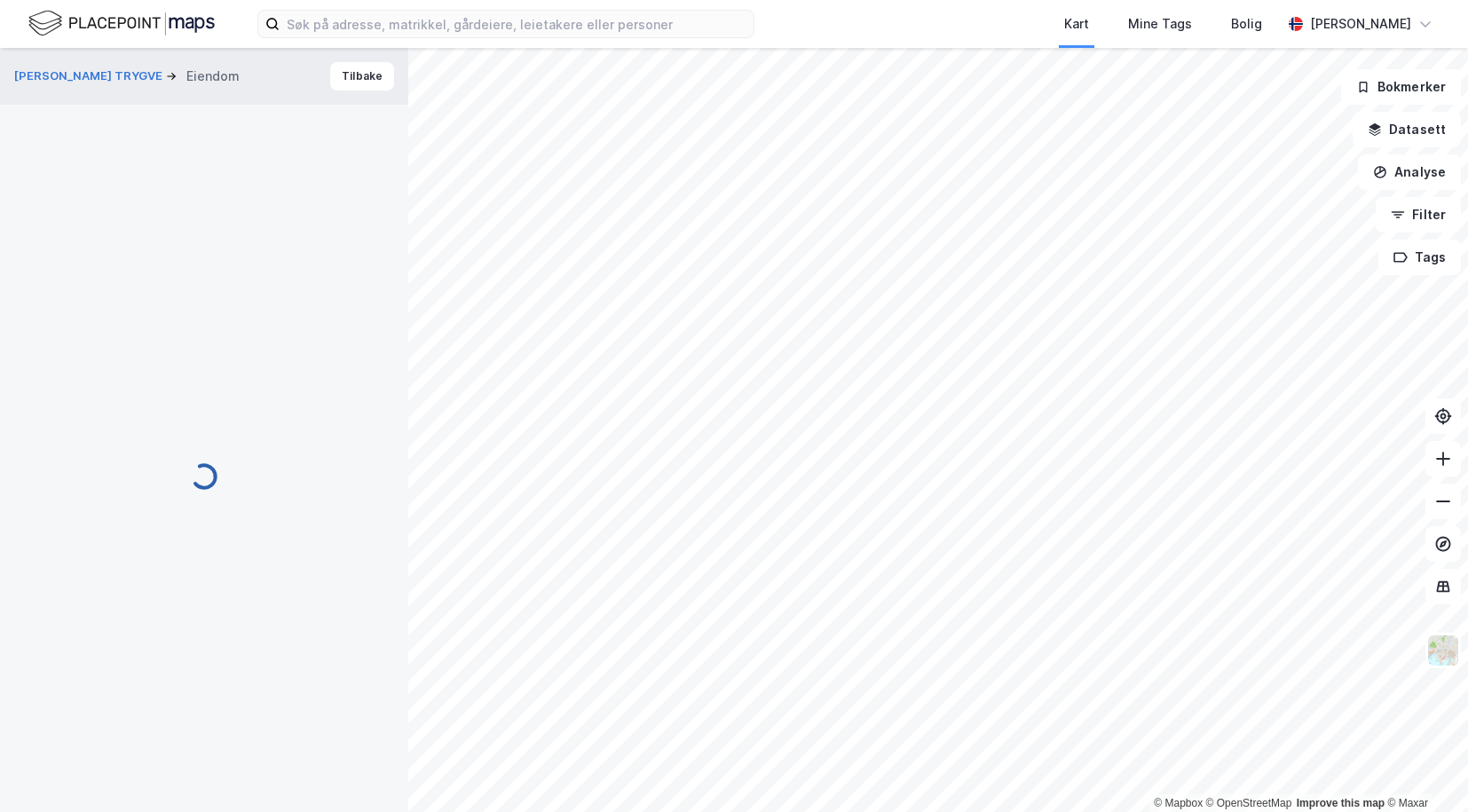
scroll to position [1, 0]
